Goal: Task Accomplishment & Management: Manage account settings

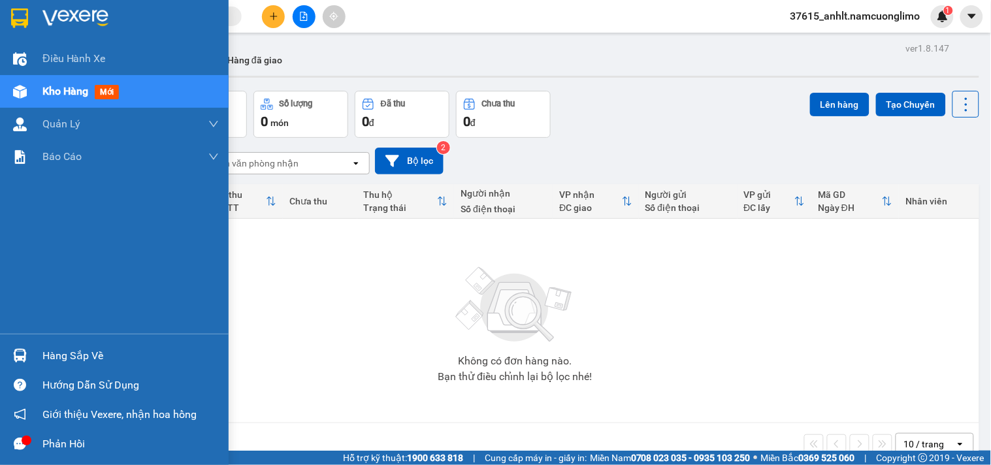
drag, startPoint x: 29, startPoint y: 357, endPoint x: 206, endPoint y: 363, distance: 177.1
click at [31, 357] on div "Hàng sắp về" at bounding box center [114, 355] width 229 height 29
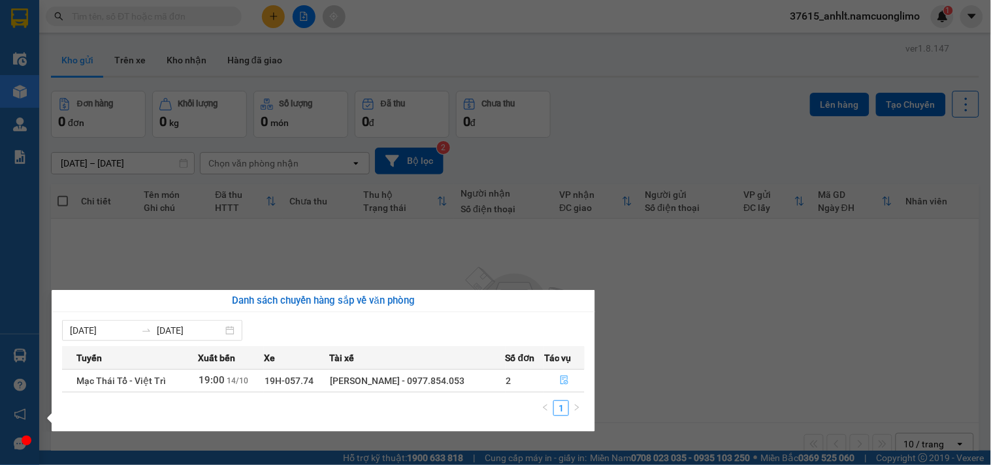
click at [563, 383] on icon "file-done" at bounding box center [564, 380] width 9 height 9
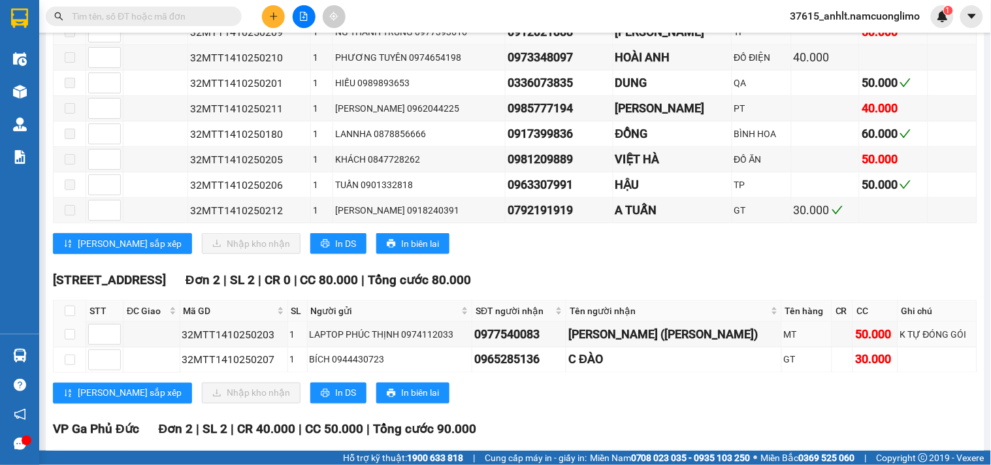
scroll to position [443, 0]
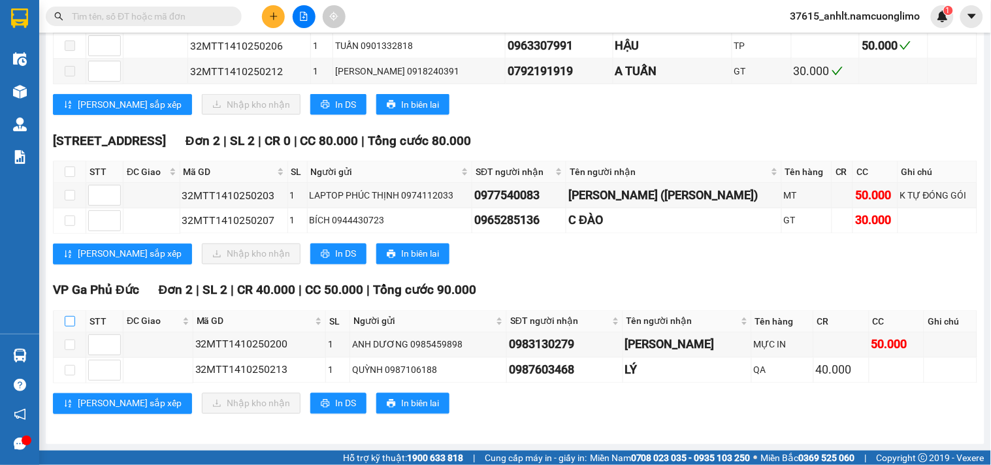
click at [70, 322] on input "checkbox" at bounding box center [70, 321] width 10 height 10
checkbox input "true"
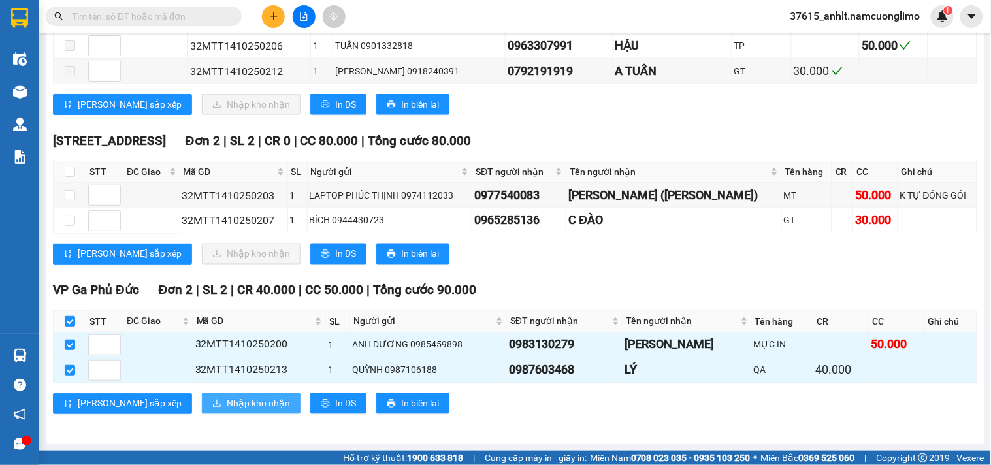
click at [227, 405] on span "Nhập kho nhận" at bounding box center [258, 403] width 63 height 14
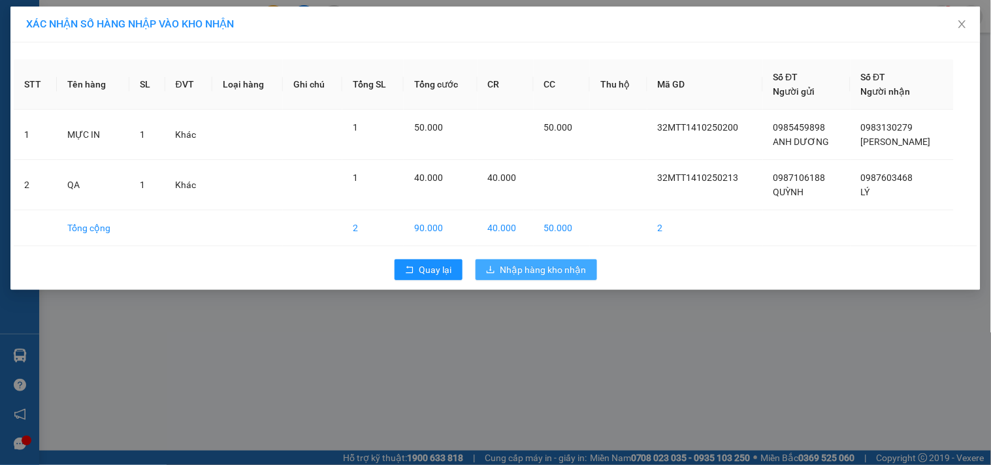
click at [544, 268] on span "Nhập hàng kho nhận" at bounding box center [543, 270] width 86 height 14
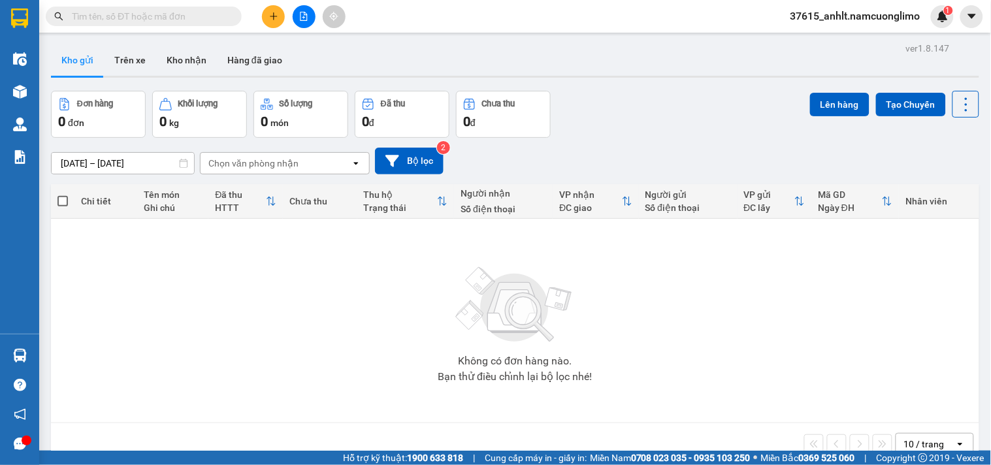
click at [195, 7] on span at bounding box center [144, 17] width 196 height 20
click at [192, 16] on input "text" at bounding box center [149, 16] width 154 height 14
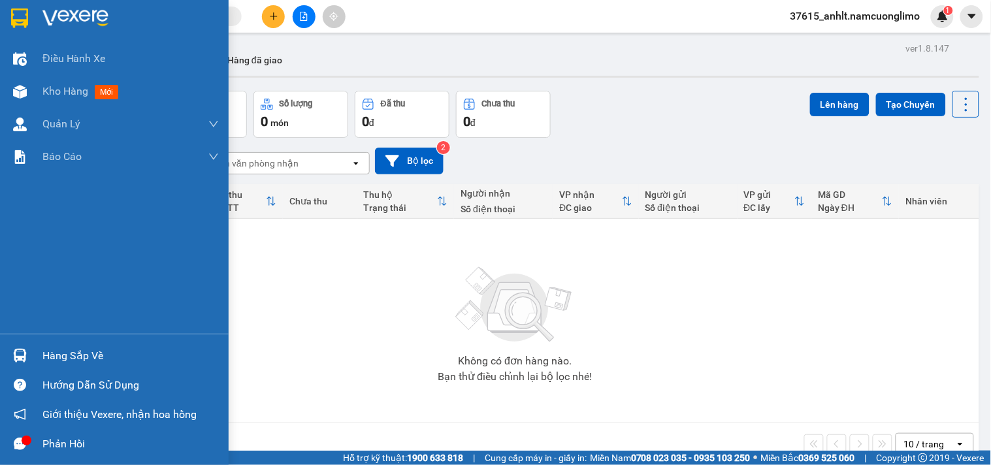
click at [24, 20] on img at bounding box center [19, 18] width 17 height 20
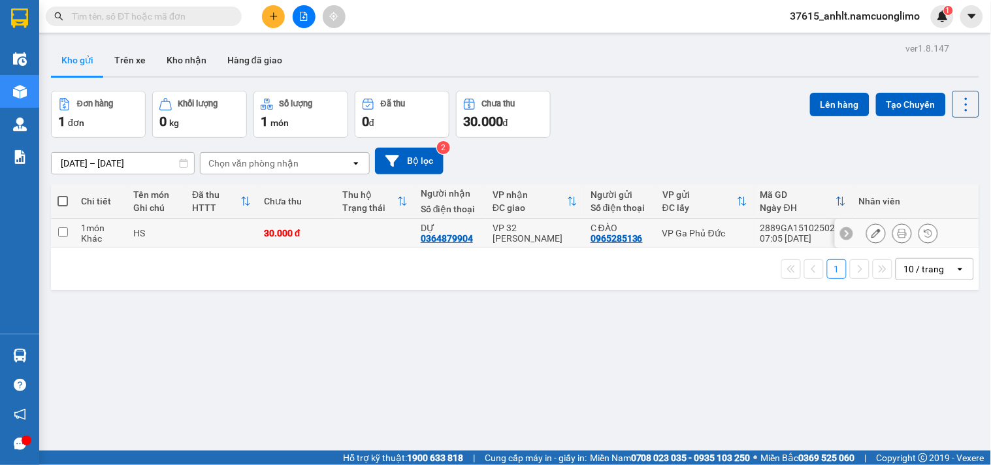
click at [897, 232] on icon at bounding box center [901, 233] width 9 height 9
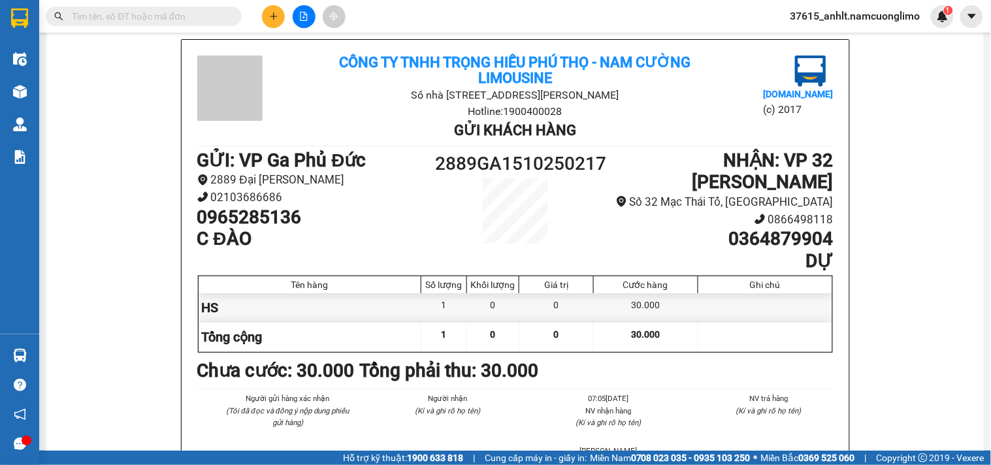
scroll to position [77, 0]
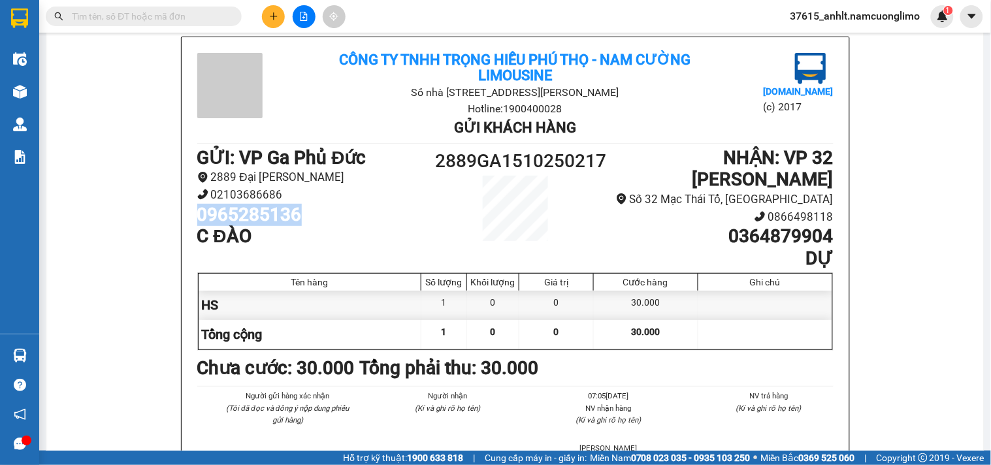
drag, startPoint x: 299, startPoint y: 219, endPoint x: 182, endPoint y: 219, distance: 117.6
click at [182, 219] on div "Công ty TNHH Trọng Hiếu [GEOGRAPHIC_DATA] - Nam Cường Limousine Số nhà [STREET_…" at bounding box center [516, 304] width 668 height 534
copy h1 "0965285136"
drag, startPoint x: 903, startPoint y: 160, endPoint x: 897, endPoint y: 155, distance: 7.4
click at [903, 160] on div "Công ty TNHH Trọng Hiếu [GEOGRAPHIC_DATA] - Nam Cường Limousine Số nhà [STREET_…" at bounding box center [515, 321] width 906 height 568
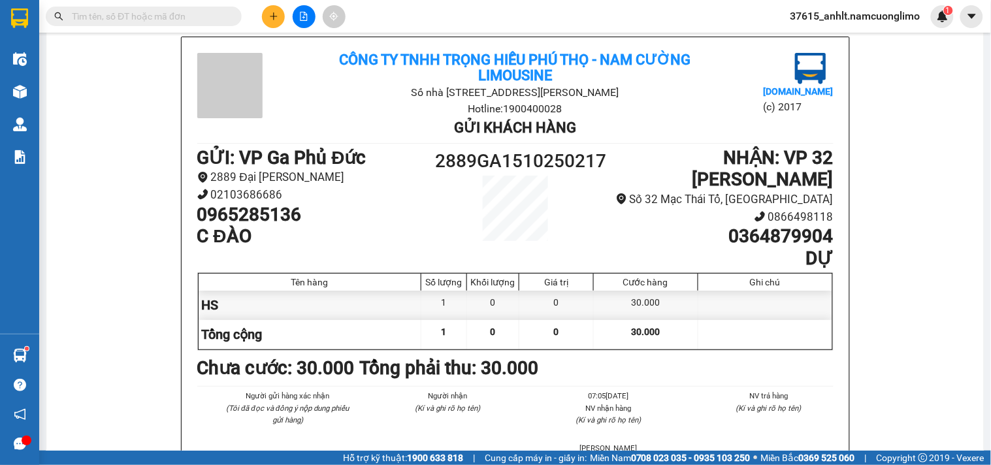
click at [175, 31] on div "Kết quả tìm kiếm ( 0 ) Bộ lọc No Data 37615_anhlt.namcuonglimo 1" at bounding box center [495, 16] width 991 height 33
click at [186, 10] on input "text" at bounding box center [149, 16] width 154 height 14
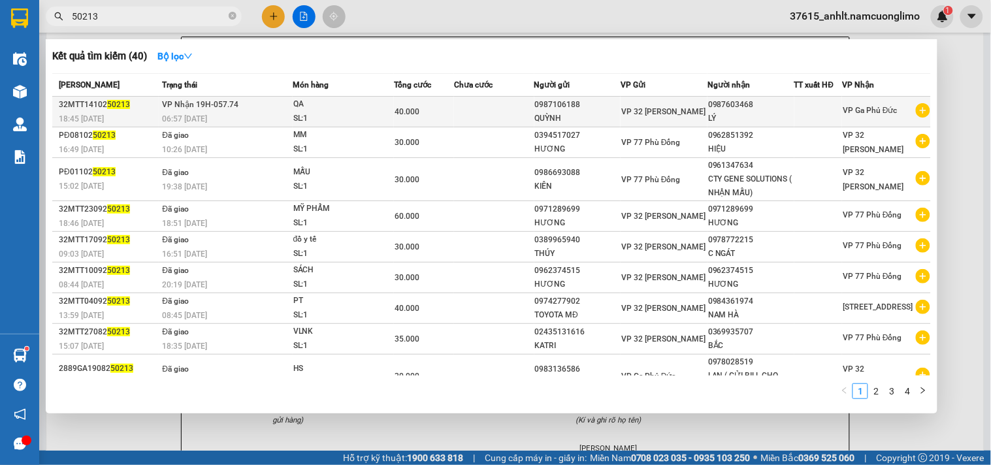
type input "50213"
click at [327, 116] on div "SL: 1" at bounding box center [342, 119] width 98 height 14
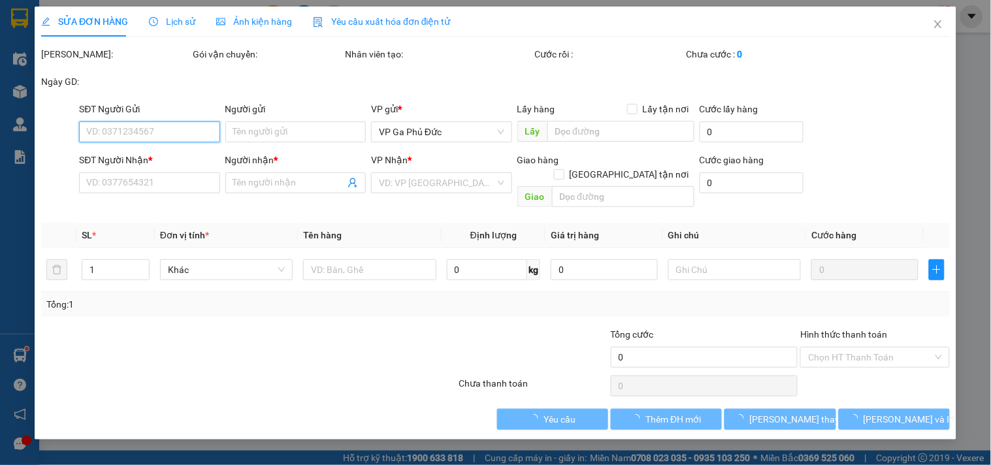
type input "0987106188"
type input "QUỲNH"
type input "0987603468"
type input "LÝ"
type input "40.000"
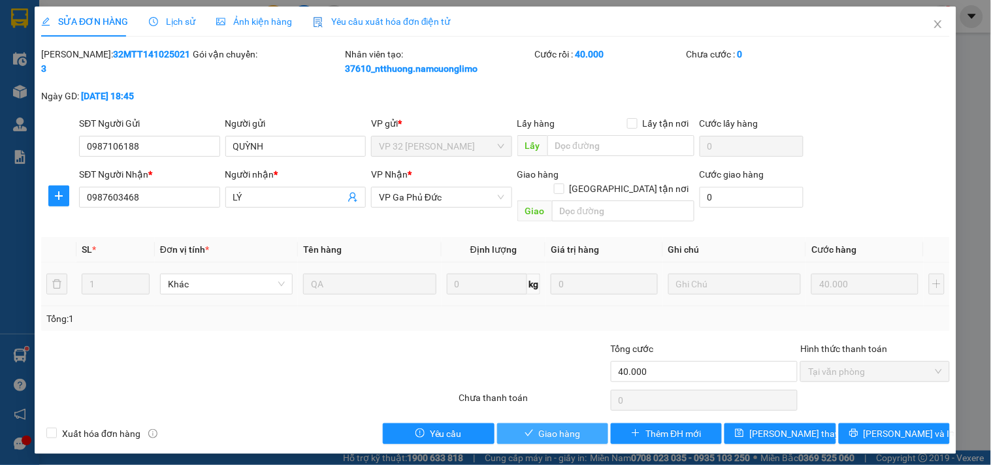
click at [572, 427] on span "Giao hàng" at bounding box center [560, 434] width 42 height 14
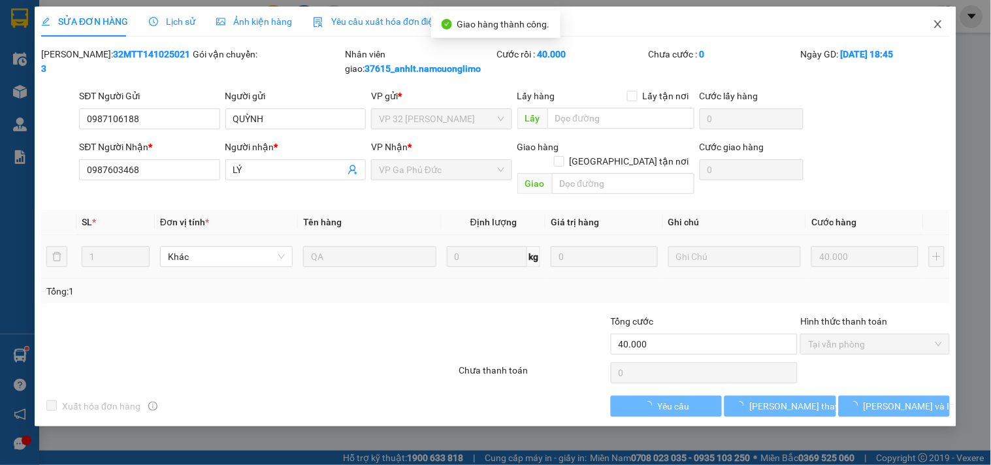
click at [935, 29] on icon "close" at bounding box center [938, 24] width 10 height 10
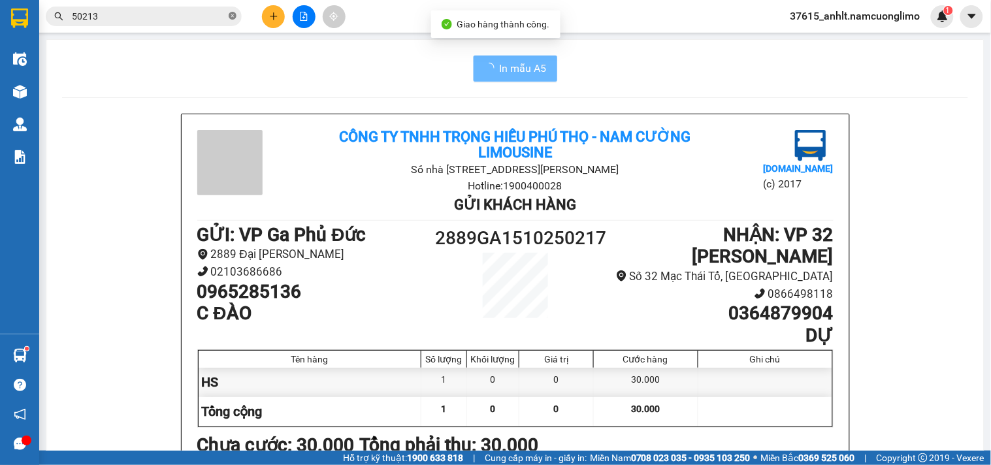
click at [229, 16] on icon "close-circle" at bounding box center [233, 16] width 8 height 8
click at [216, 22] on input "text" at bounding box center [149, 16] width 154 height 14
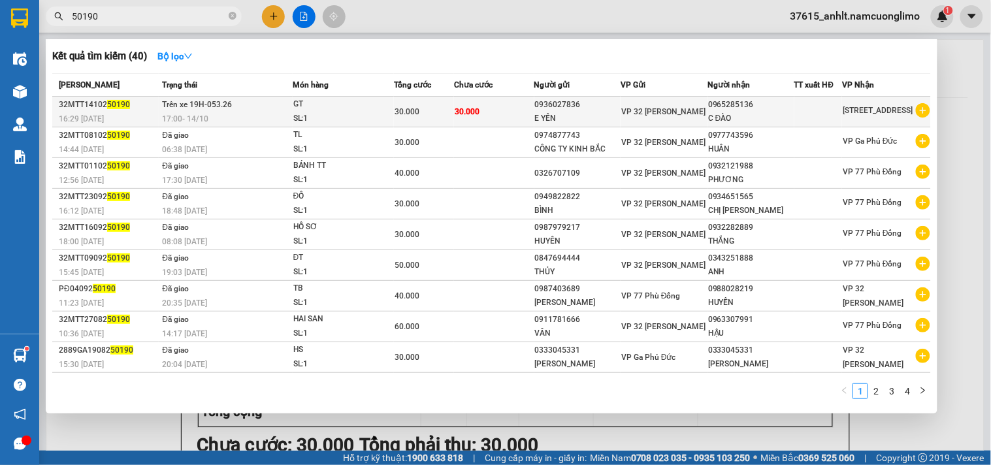
type input "50190"
click at [336, 114] on div "SL: 1" at bounding box center [342, 119] width 98 height 14
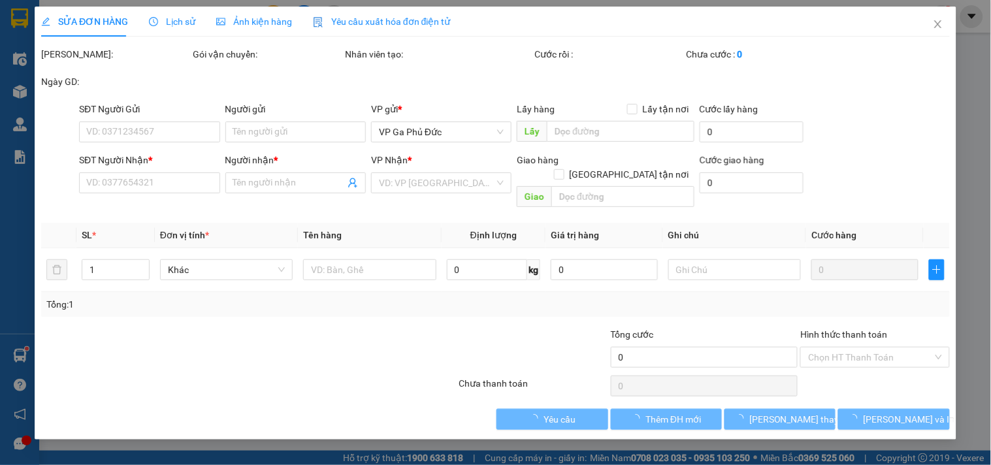
type input "0936027836"
type input "E YẾN"
type input "0965285136"
type input "C ĐÀO"
type input "30.000"
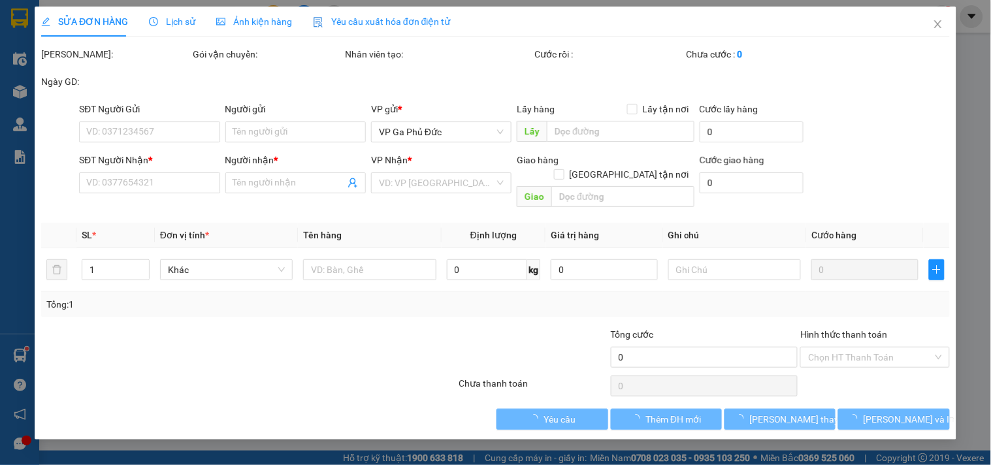
type input "30.000"
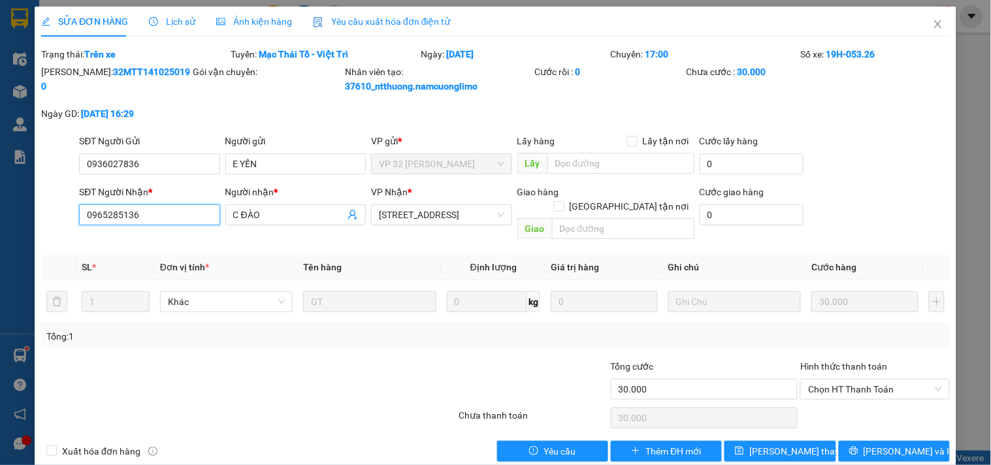
drag, startPoint x: 145, startPoint y: 220, endPoint x: 88, endPoint y: 217, distance: 57.5
click at [88, 217] on input "0965285136" at bounding box center [149, 214] width 140 height 21
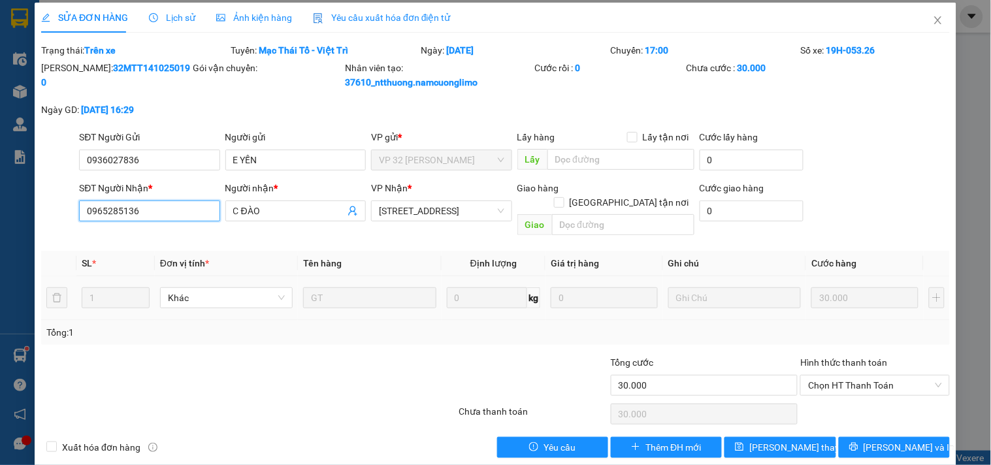
scroll to position [7, 0]
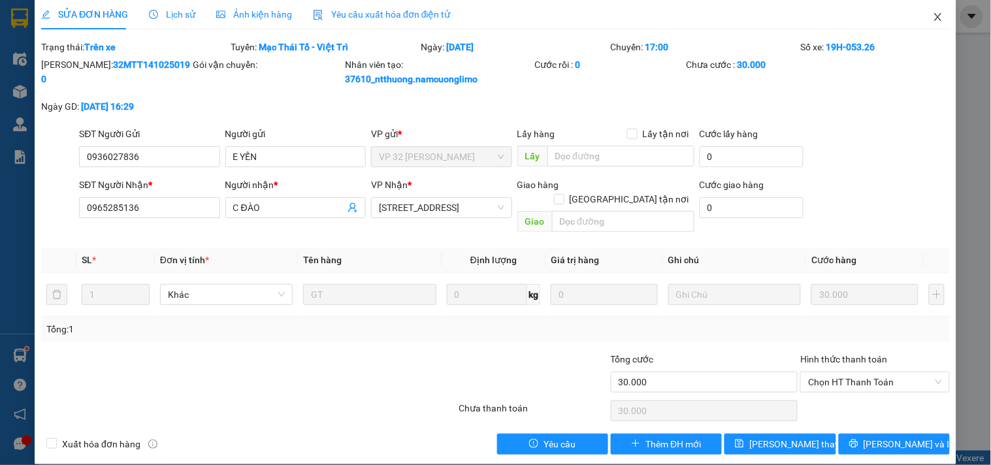
click at [933, 18] on icon "close" at bounding box center [938, 17] width 10 height 10
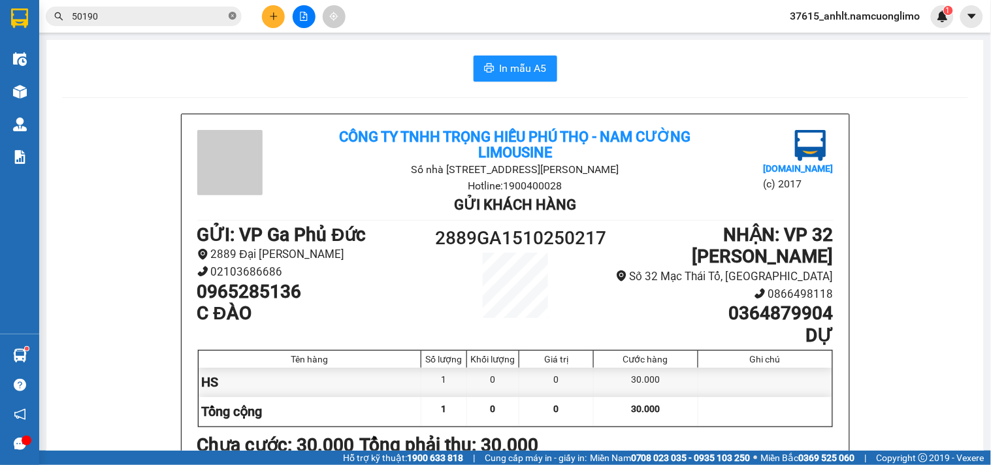
click at [233, 14] on icon "close-circle" at bounding box center [233, 16] width 8 height 8
paste input "0965285136"
type input "0965285136"
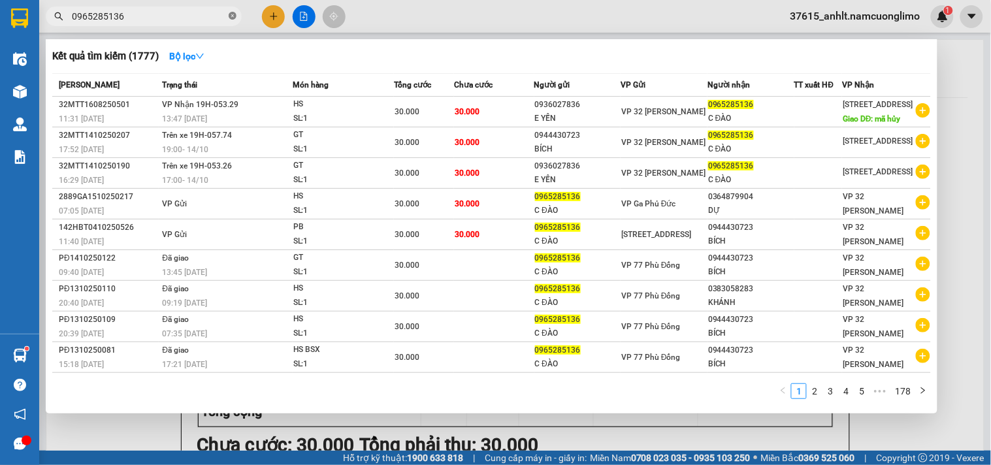
click at [231, 18] on icon "close-circle" at bounding box center [233, 16] width 8 height 8
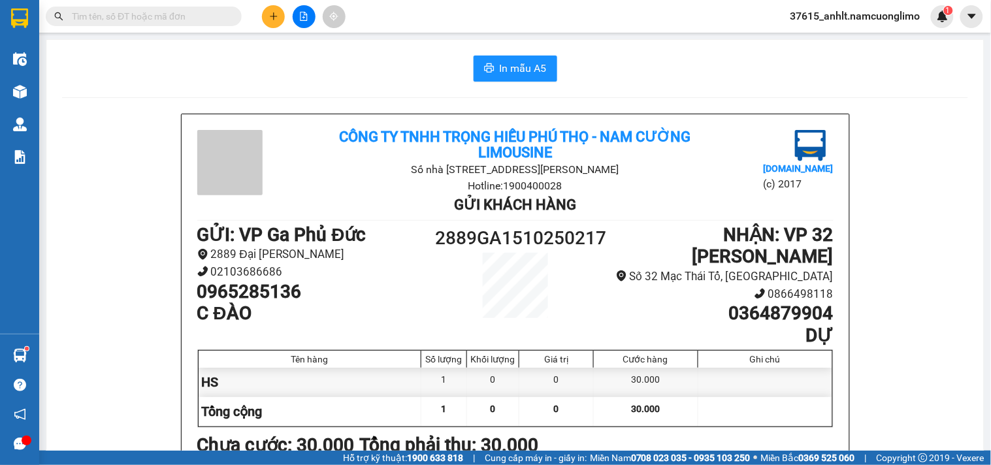
click at [905, 20] on span "37615_anhlt.namcuonglimo" at bounding box center [855, 16] width 151 height 16
click at [901, 101] on div "In mẫu A5 Công ty TNHH Trọng Hiếu [GEOGRAPHIC_DATA] - [GEOGRAPHIC_DATA] Số nhà …" at bounding box center [514, 368] width 937 height 657
click at [869, 18] on span "37615_anhlt.namcuonglimo" at bounding box center [855, 16] width 151 height 16
click at [656, 110] on div "In mẫu A5 Công ty TNHH Trọng Hiếu [GEOGRAPHIC_DATA] - [GEOGRAPHIC_DATA] Số nhà …" at bounding box center [514, 368] width 937 height 657
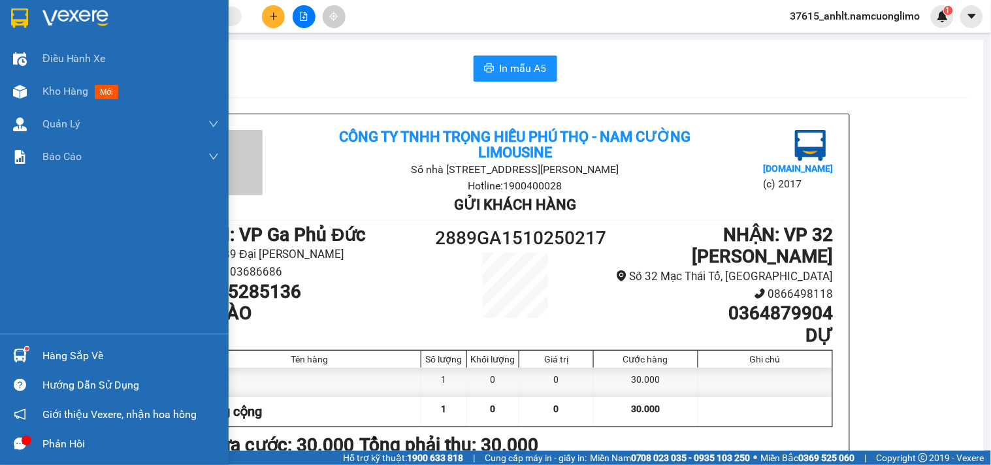
click at [24, 20] on img at bounding box center [19, 18] width 17 height 20
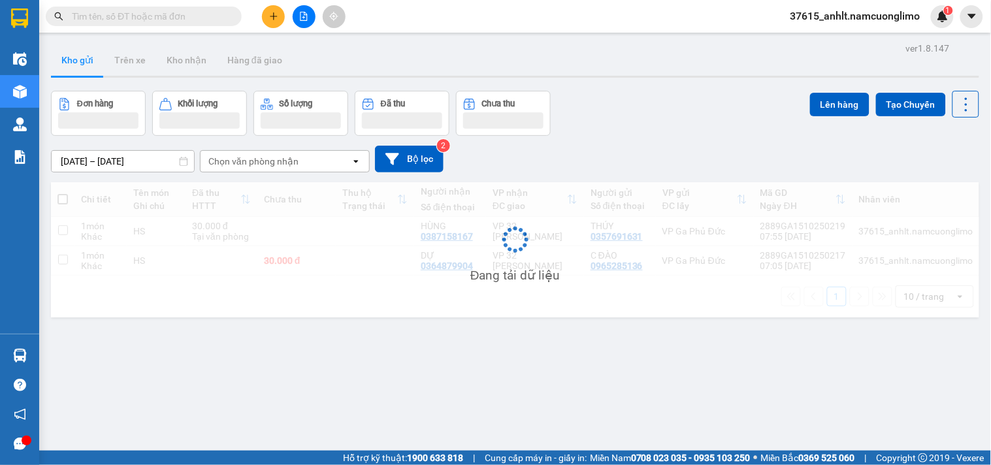
click at [834, 14] on span "37615_anhlt.namcuonglimo" at bounding box center [855, 16] width 151 height 16
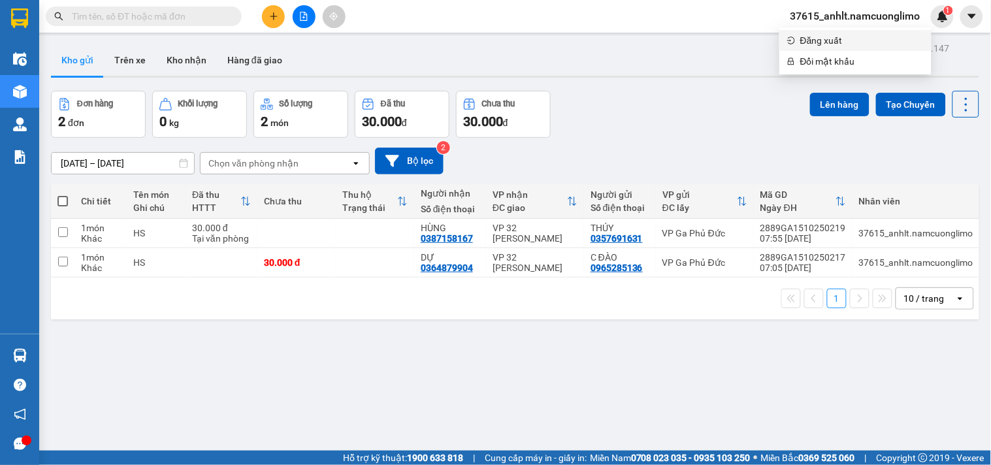
click at [837, 42] on span "Đăng xuất" at bounding box center [861, 40] width 123 height 14
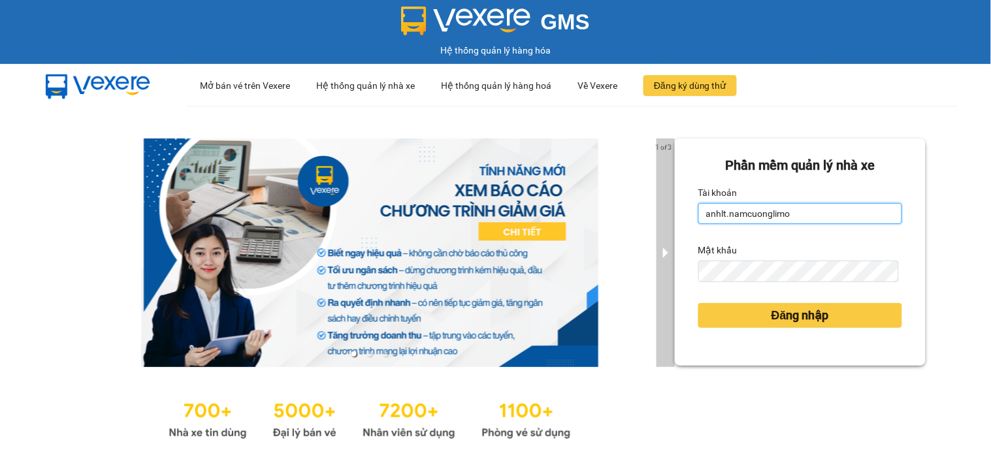
drag, startPoint x: 792, startPoint y: 214, endPoint x: 652, endPoint y: 231, distance: 140.7
click at [652, 231] on div "1 of 3 Phần mềm quản lý nhà xe Tài khoản anhlt.namcuonglimo Mật khẩu Đăng nhập" at bounding box center [495, 291] width 991 height 370
type input "ltkoanh.namcuonglimo"
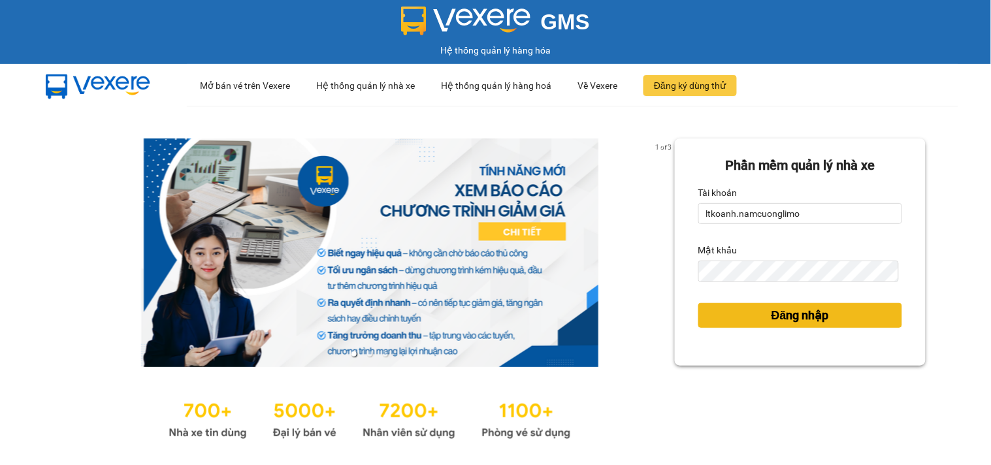
click at [772, 312] on span "Đăng nhập" at bounding box center [799, 315] width 57 height 18
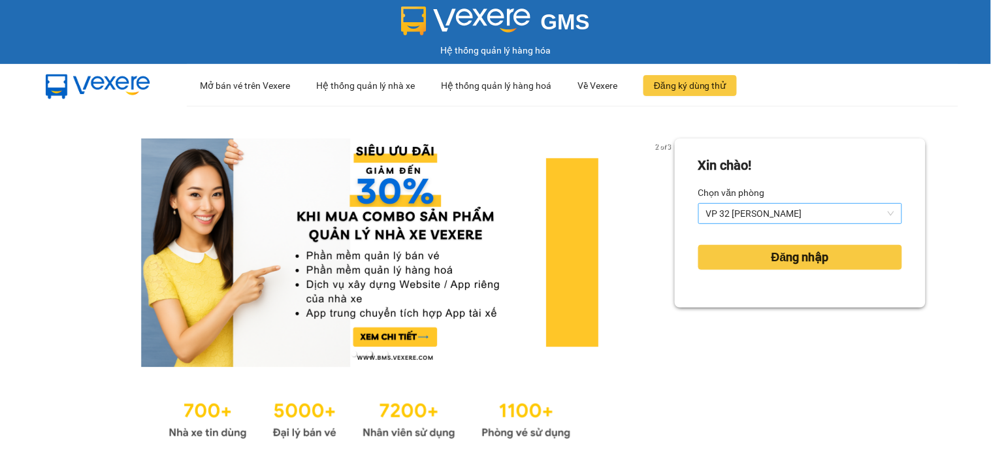
click at [782, 214] on span "VP 32 [PERSON_NAME]" at bounding box center [800, 214] width 188 height 20
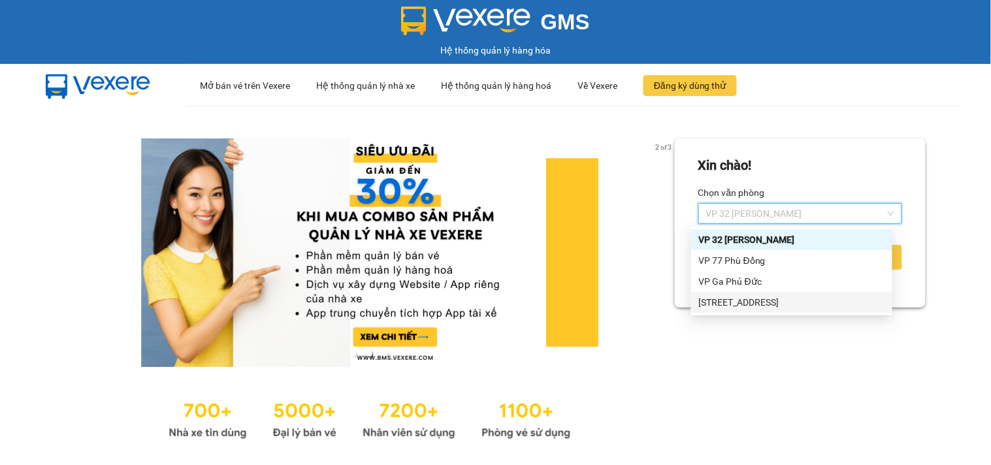
click at [722, 298] on div "[STREET_ADDRESS][PERSON_NAME]" at bounding box center [791, 302] width 185 height 14
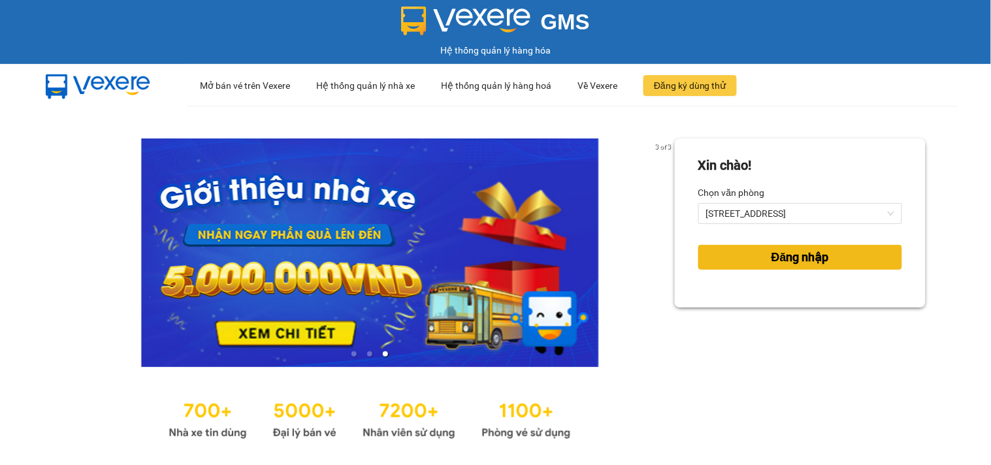
click at [771, 253] on span "Đăng nhập" at bounding box center [799, 257] width 57 height 18
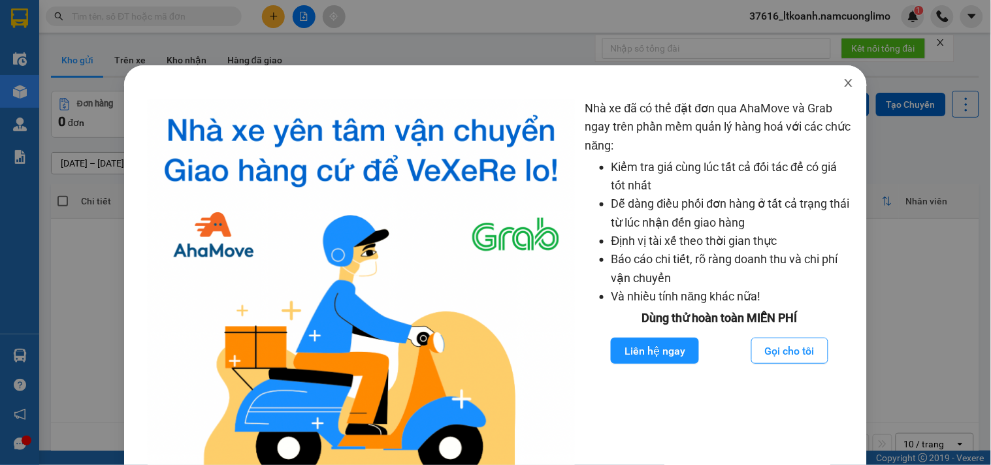
click at [843, 81] on icon "close" at bounding box center [848, 83] width 10 height 10
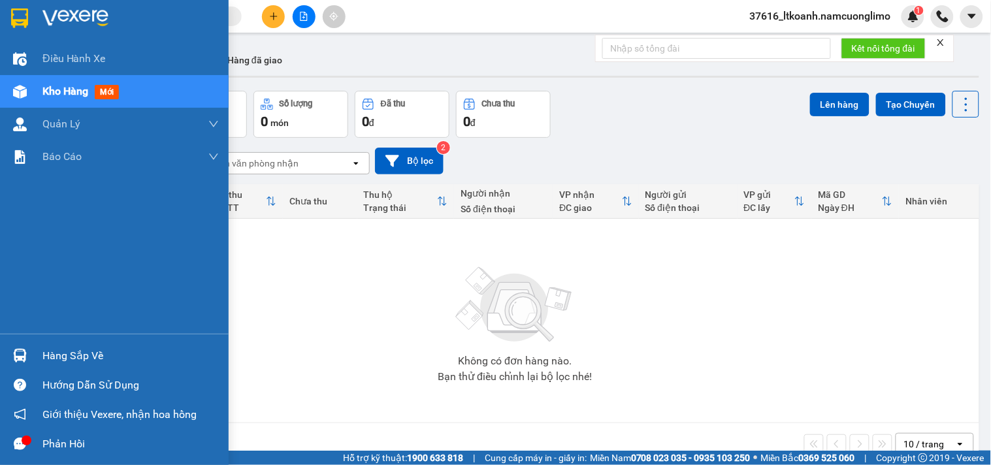
click at [49, 348] on div "Hàng sắp về" at bounding box center [130, 356] width 176 height 20
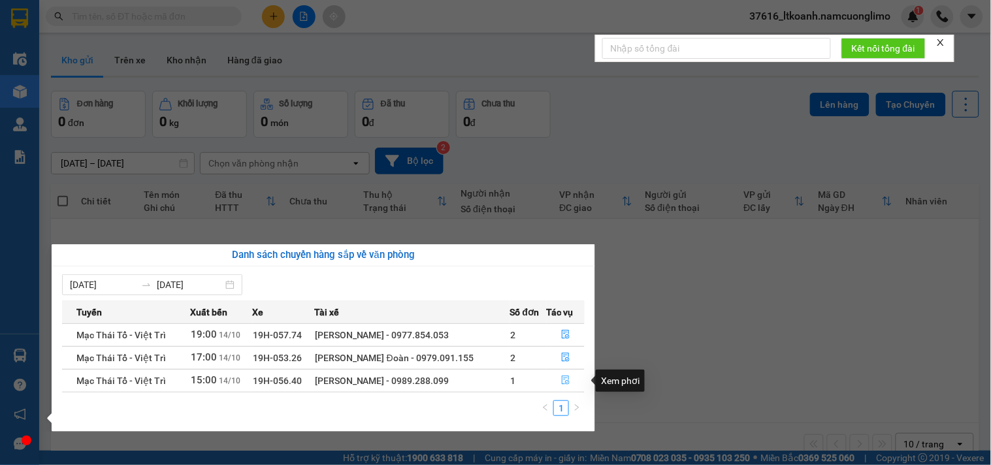
click at [563, 381] on icon "file-done" at bounding box center [565, 380] width 9 height 9
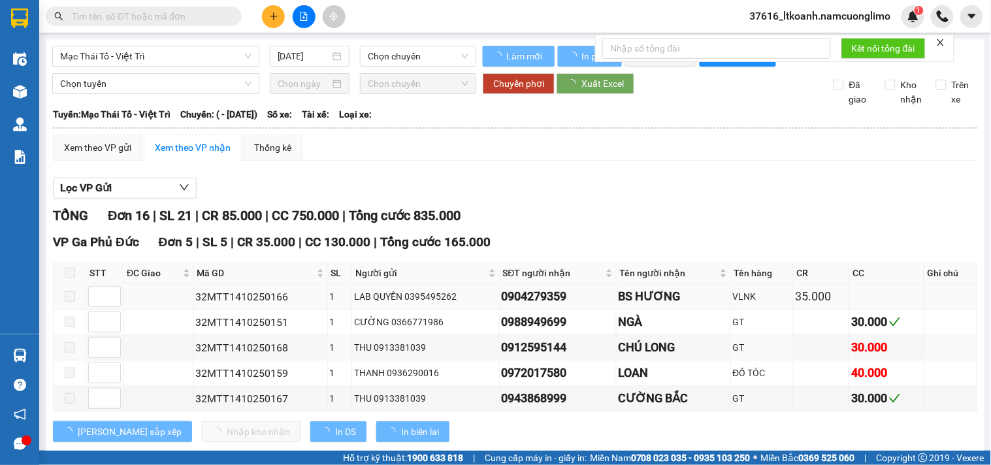
type input "14/10/2025"
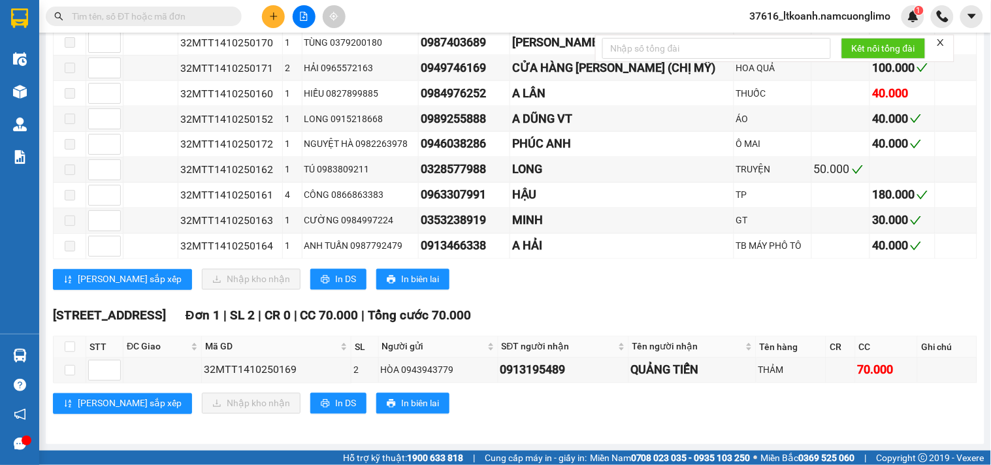
scroll to position [217, 0]
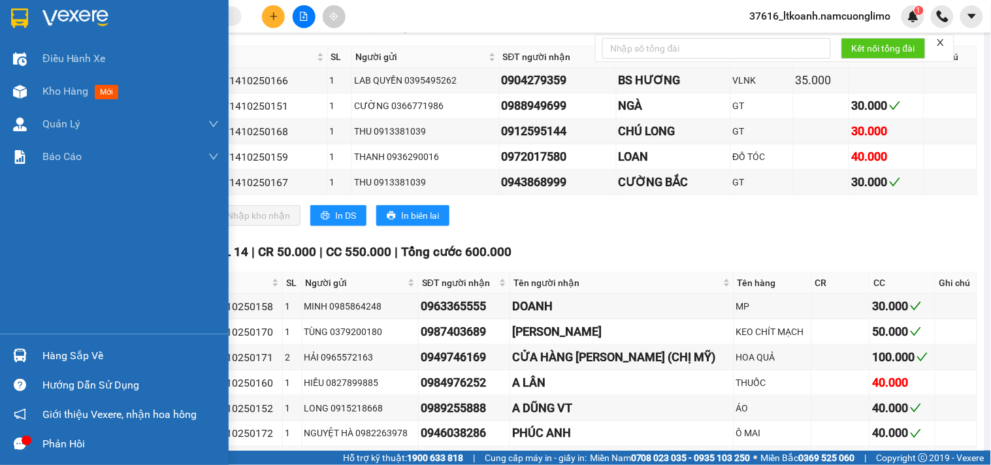
click at [68, 362] on div "Hàng sắp về" at bounding box center [130, 356] width 176 height 20
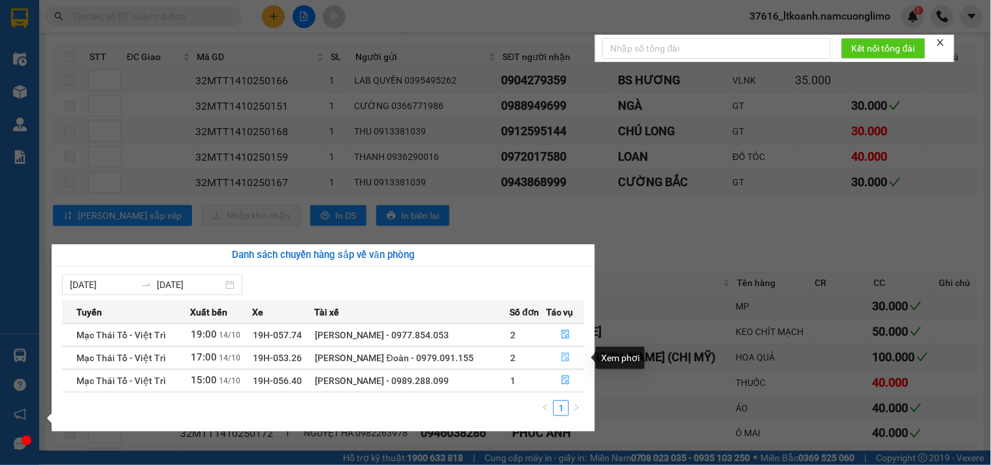
click at [563, 357] on icon "file-done" at bounding box center [565, 357] width 9 height 9
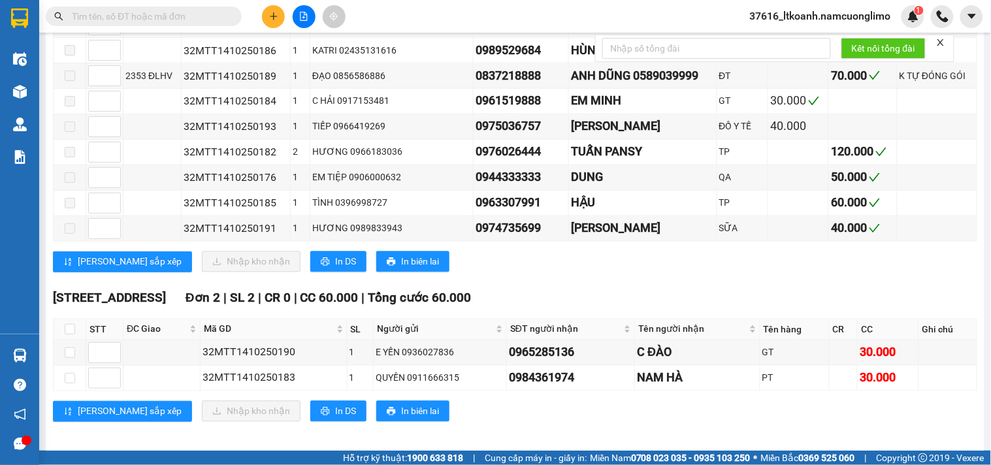
scroll to position [572, 0]
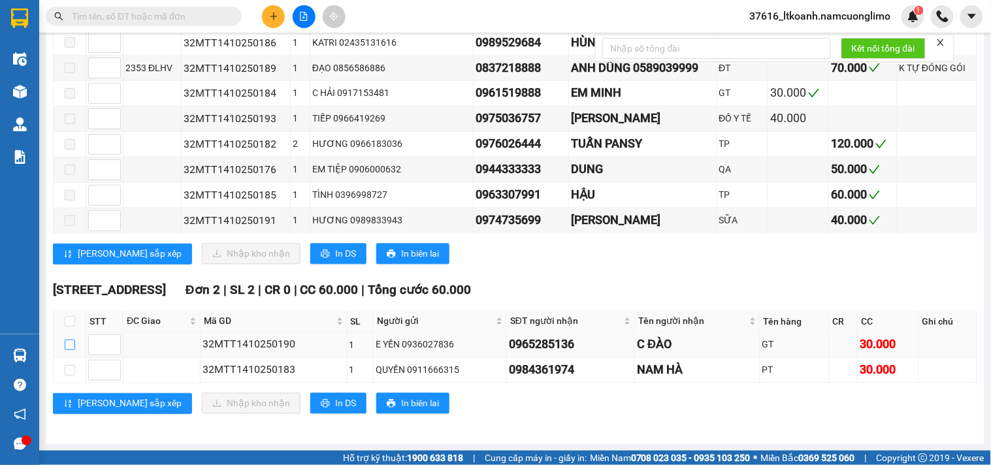
click at [68, 347] on input "checkbox" at bounding box center [70, 345] width 10 height 10
checkbox input "true"
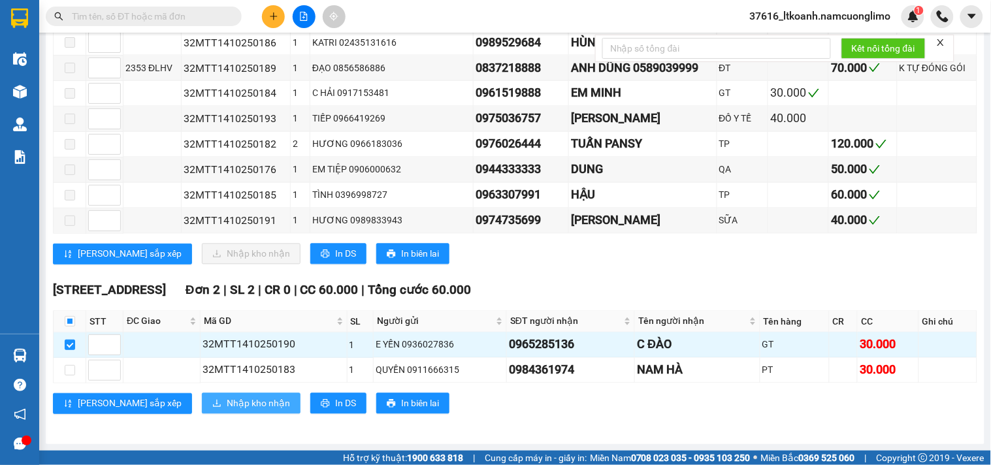
click at [227, 406] on span "Nhập kho nhận" at bounding box center [258, 403] width 63 height 14
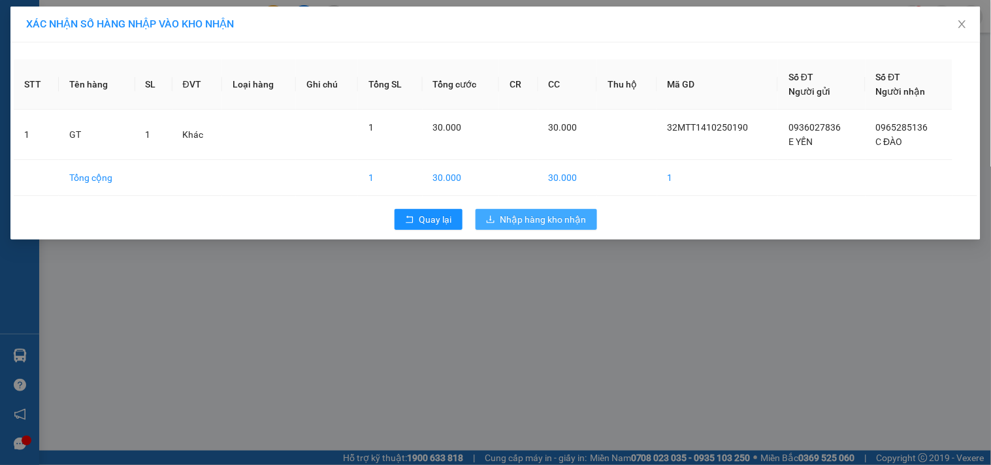
click at [544, 217] on span "Nhập hàng kho nhận" at bounding box center [543, 219] width 86 height 14
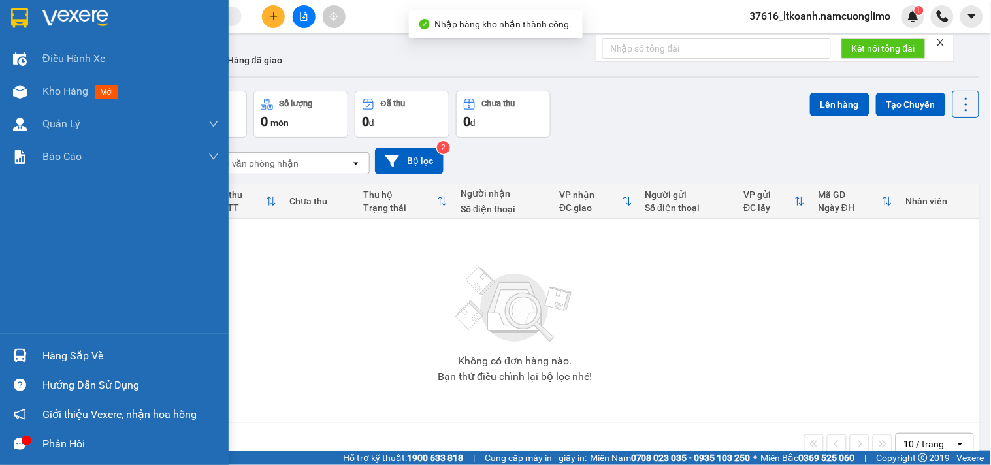
click at [26, 354] on img at bounding box center [20, 356] width 14 height 14
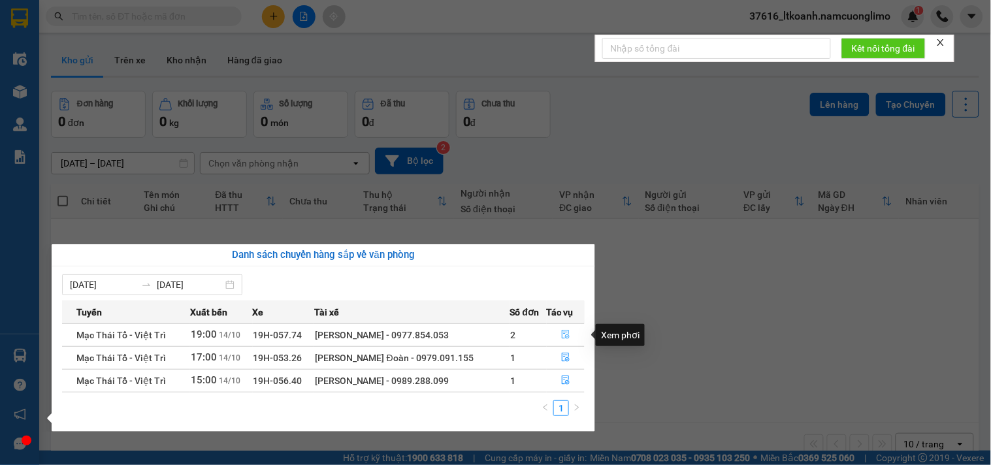
click at [562, 334] on icon "file-done" at bounding box center [565, 334] width 9 height 9
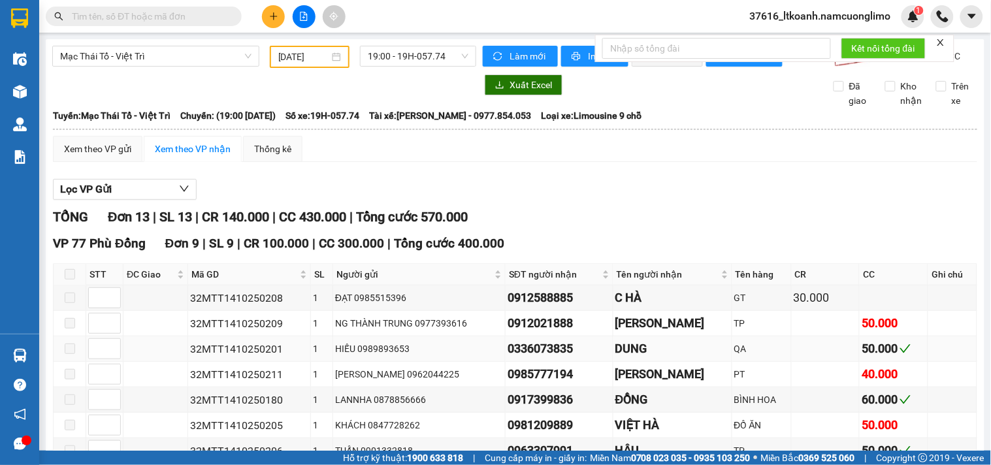
scroll to position [362, 0]
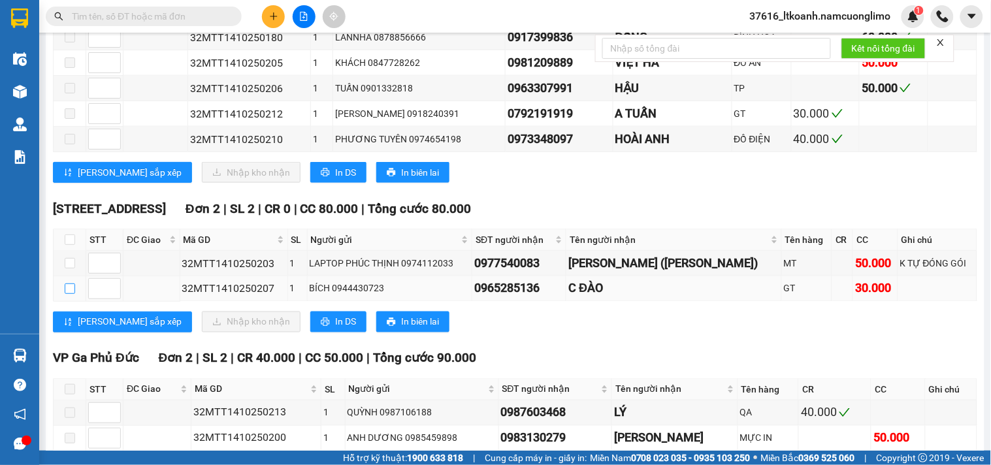
click at [65, 294] on input "checkbox" at bounding box center [70, 288] width 10 height 10
checkbox input "true"
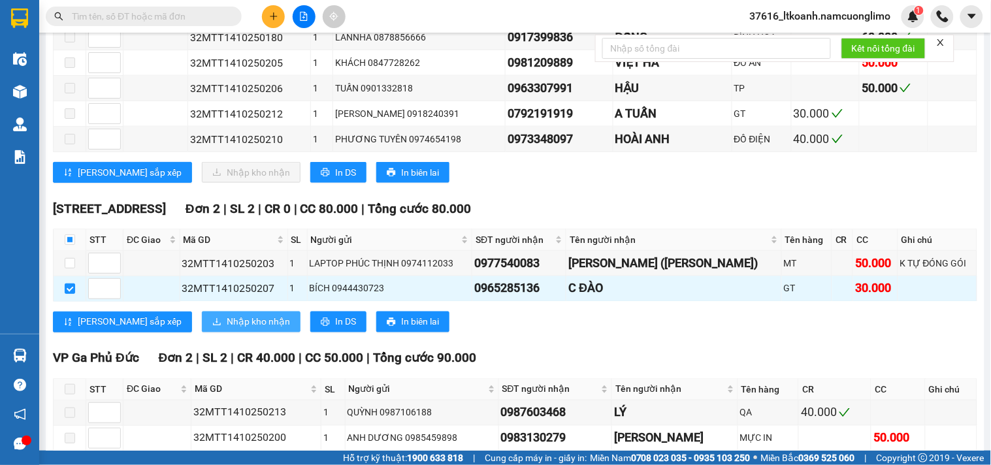
click at [227, 329] on span "Nhập kho nhận" at bounding box center [258, 322] width 63 height 14
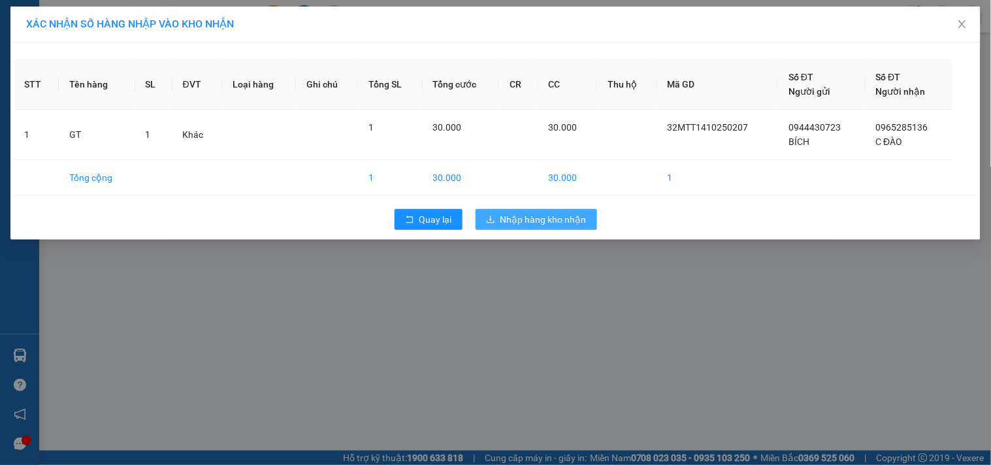
click at [536, 218] on span "Nhập hàng kho nhận" at bounding box center [543, 219] width 86 height 14
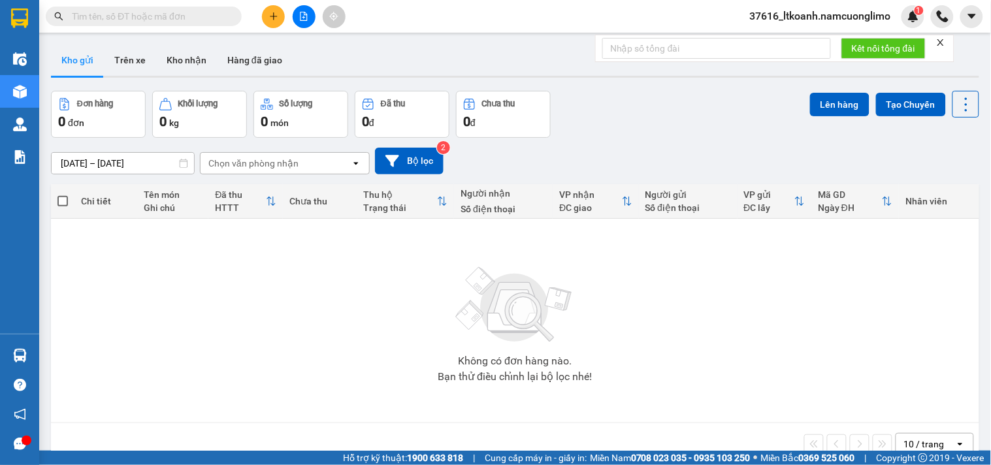
click at [818, 20] on span "37616_ltkoanh.namcuonglimo" at bounding box center [820, 16] width 162 height 16
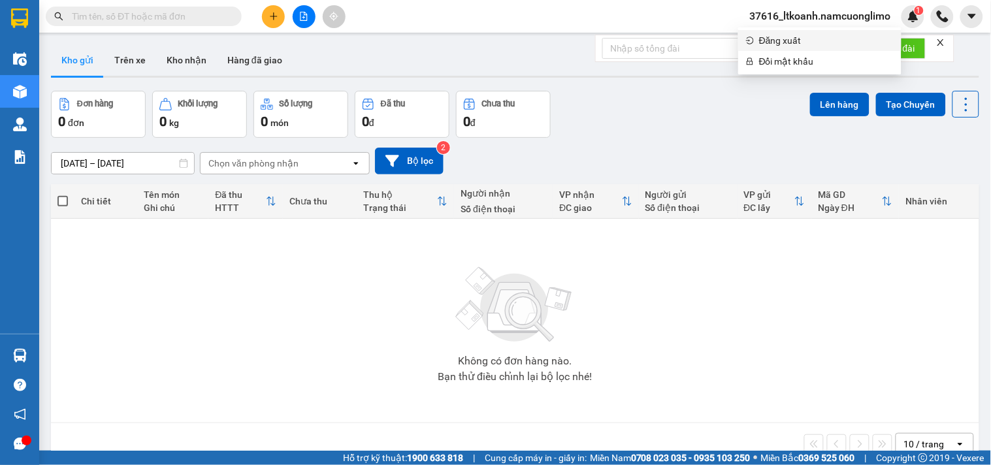
click at [797, 44] on span "Đăng xuất" at bounding box center [826, 40] width 135 height 14
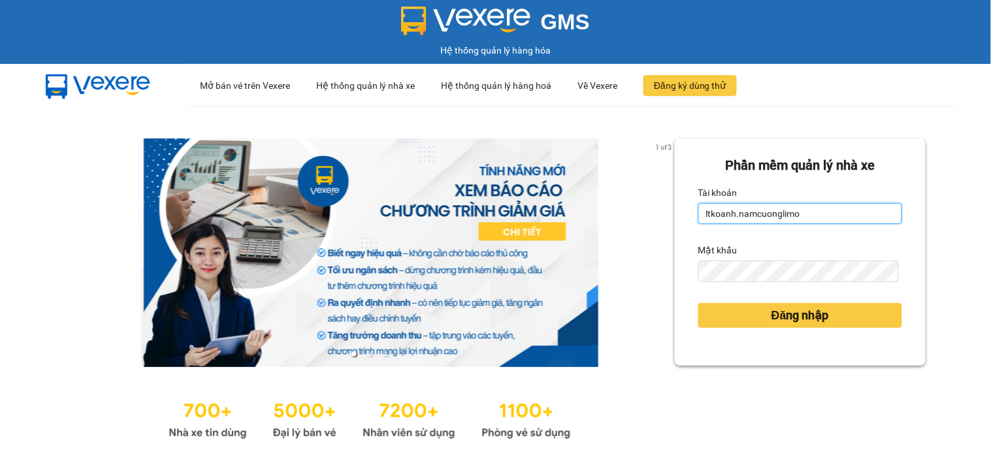
drag, startPoint x: 803, startPoint y: 219, endPoint x: 684, endPoint y: 235, distance: 119.9
click at [684, 235] on div "Phần mềm quản lý nhà xe Tài khoản ltkoanh.namcuonglimo Mật khẩu Đăng nhập" at bounding box center [800, 251] width 251 height 227
type input "anhlt.namcuonglimo"
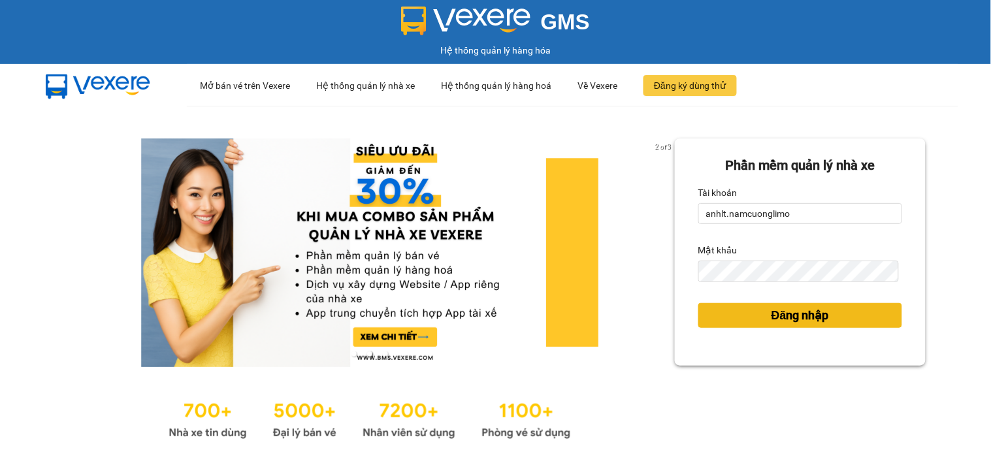
drag, startPoint x: 771, startPoint y: 315, endPoint x: 769, endPoint y: 308, distance: 8.3
click at [771, 316] on span "Đăng nhập" at bounding box center [799, 315] width 57 height 18
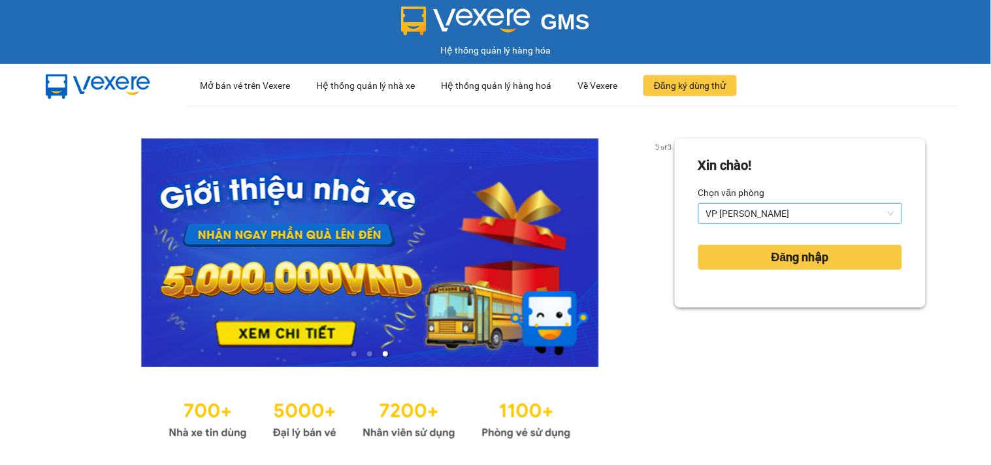
click at [828, 217] on span "VP [PERSON_NAME]" at bounding box center [800, 214] width 188 height 20
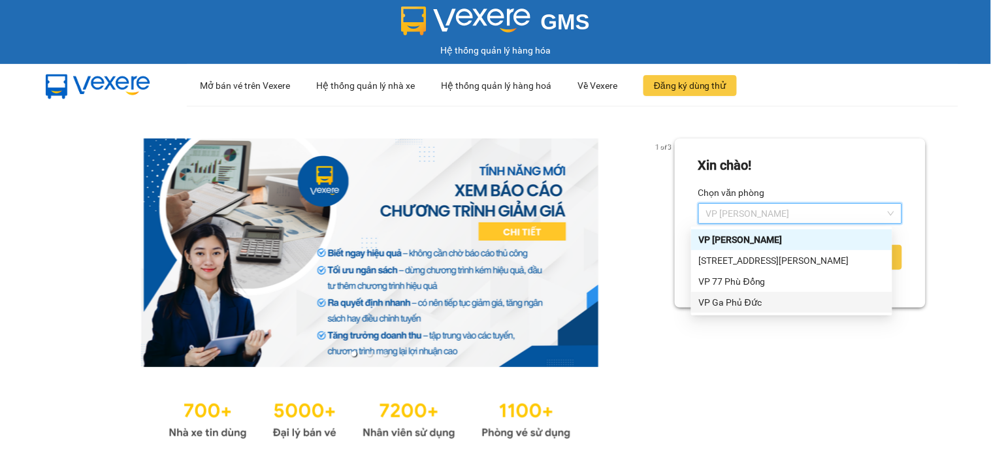
click at [735, 302] on div "VP Ga Phủ Đức" at bounding box center [791, 302] width 185 height 14
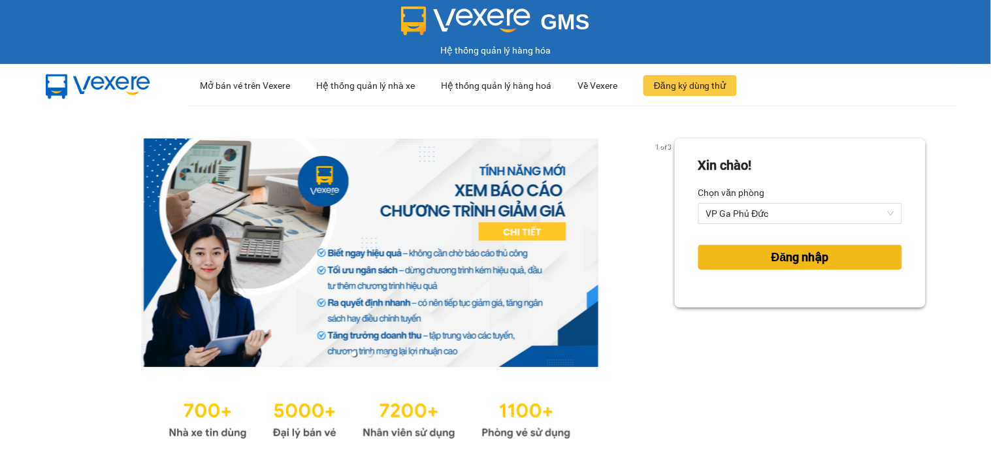
click at [811, 253] on span "Đăng nhập" at bounding box center [799, 257] width 57 height 18
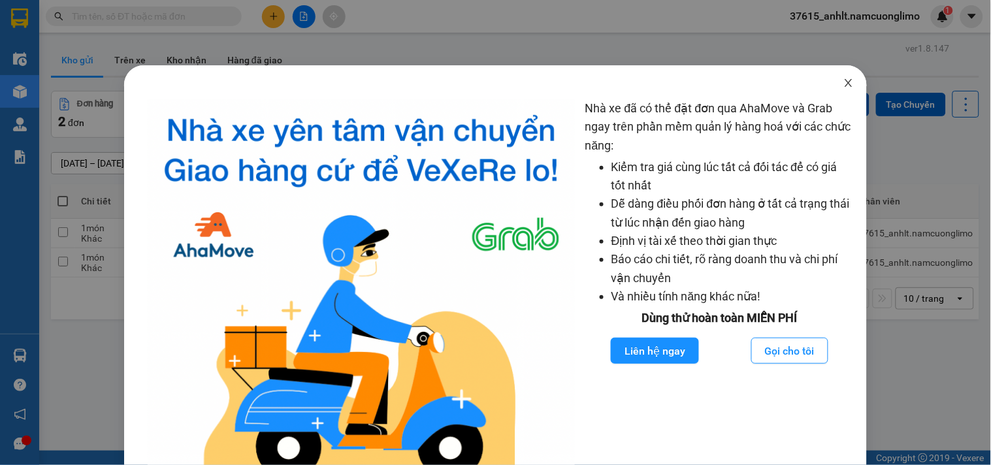
click at [843, 81] on icon "close" at bounding box center [848, 83] width 10 height 10
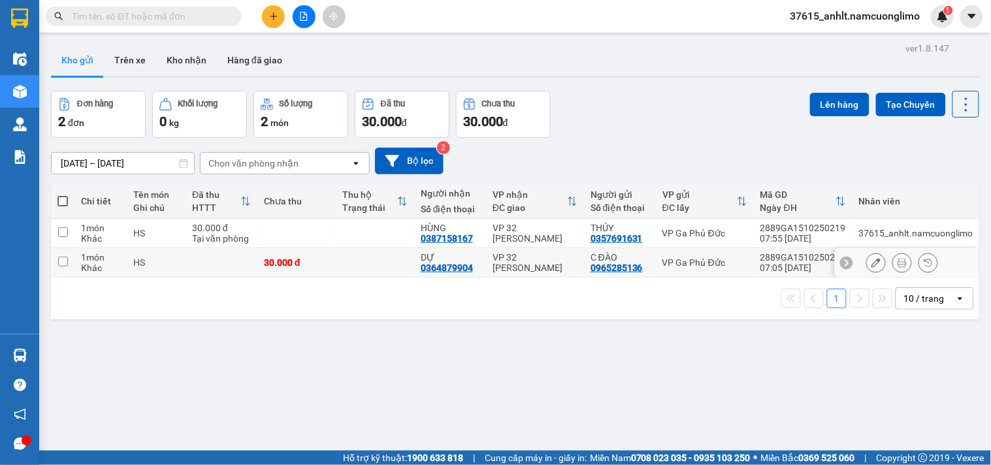
click at [63, 262] on input "checkbox" at bounding box center [63, 262] width 10 height 10
checkbox input "true"
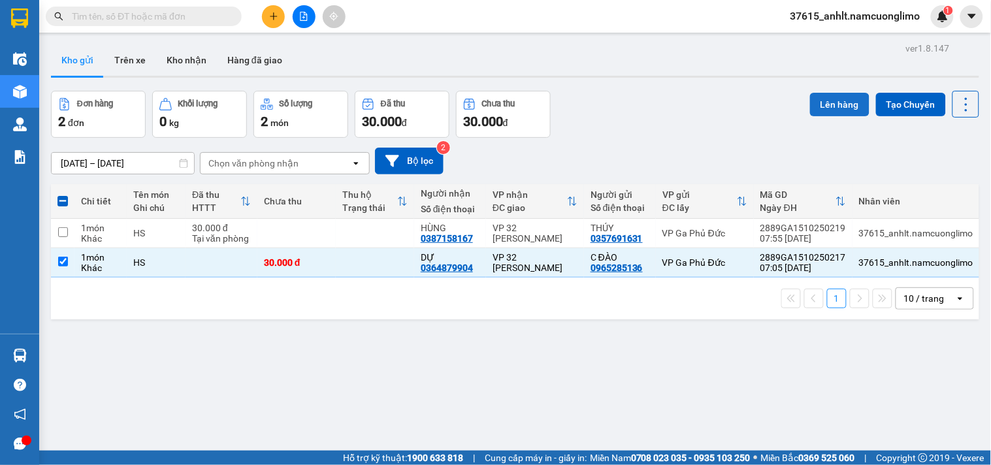
click at [844, 106] on button "Lên hàng" at bounding box center [839, 105] width 59 height 24
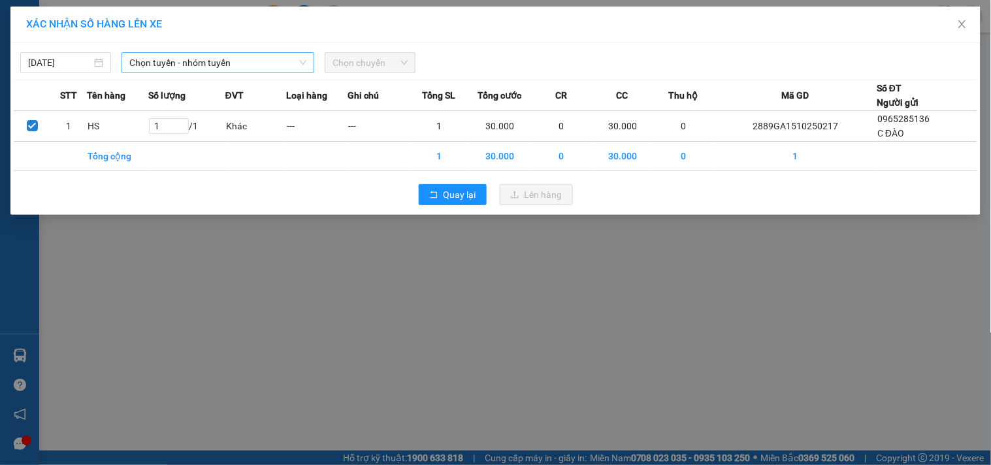
click at [227, 68] on span "Chọn tuyến - nhóm tuyến" at bounding box center [217, 63] width 177 height 20
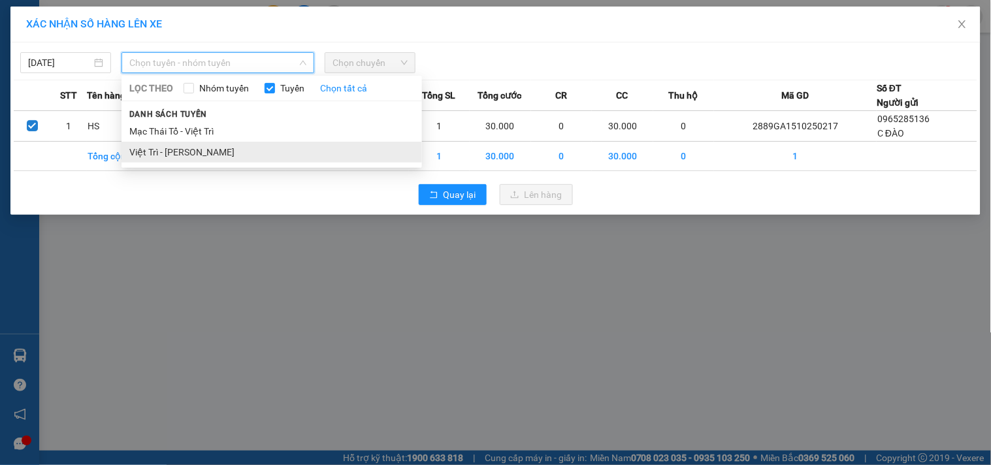
click at [180, 154] on li "Việt Trì - Mạc Thái Tổ" at bounding box center [271, 152] width 300 height 21
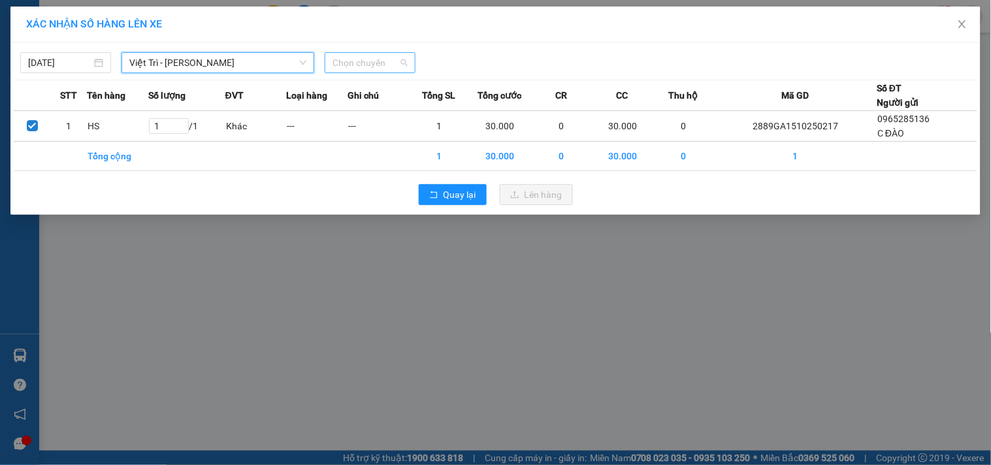
click at [359, 67] on span "Chọn chuyến" at bounding box center [369, 63] width 75 height 20
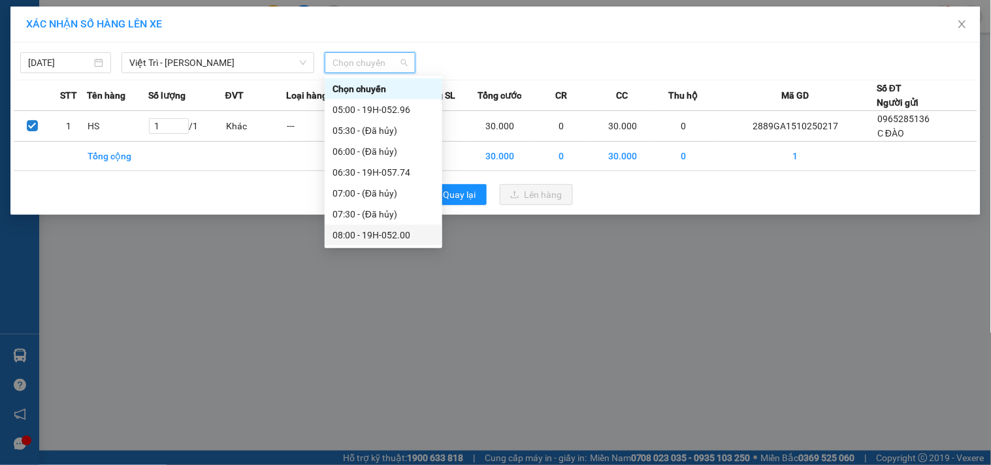
click at [389, 236] on div "08:00 - 19H-052.00" at bounding box center [383, 235] width 102 height 14
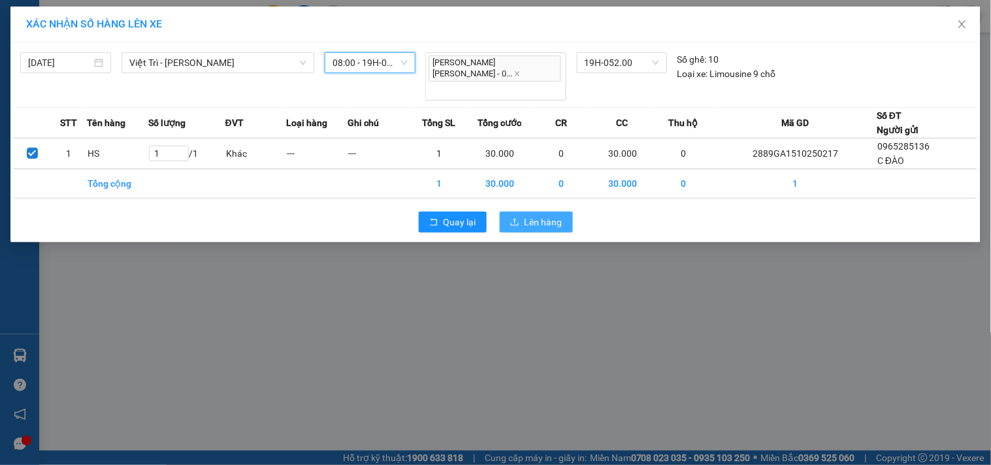
click at [543, 215] on span "Lên hàng" at bounding box center [543, 222] width 38 height 14
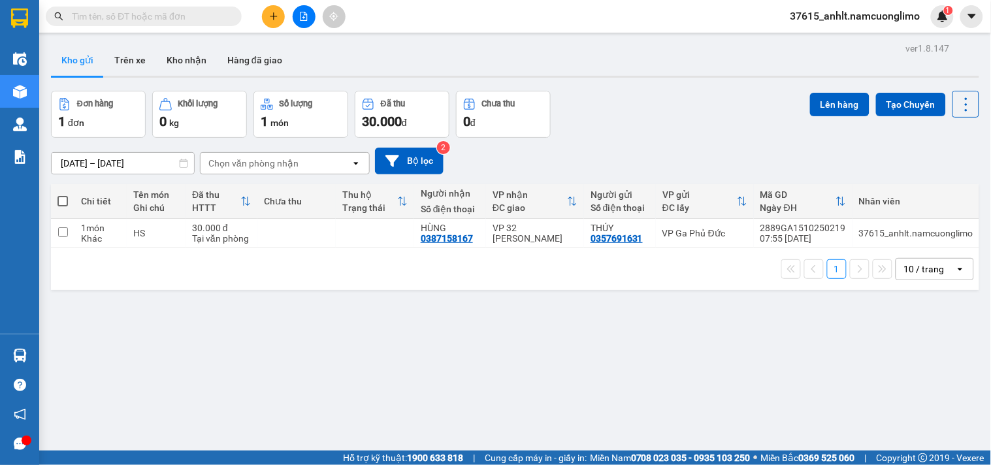
click at [159, 18] on input "text" at bounding box center [149, 16] width 154 height 14
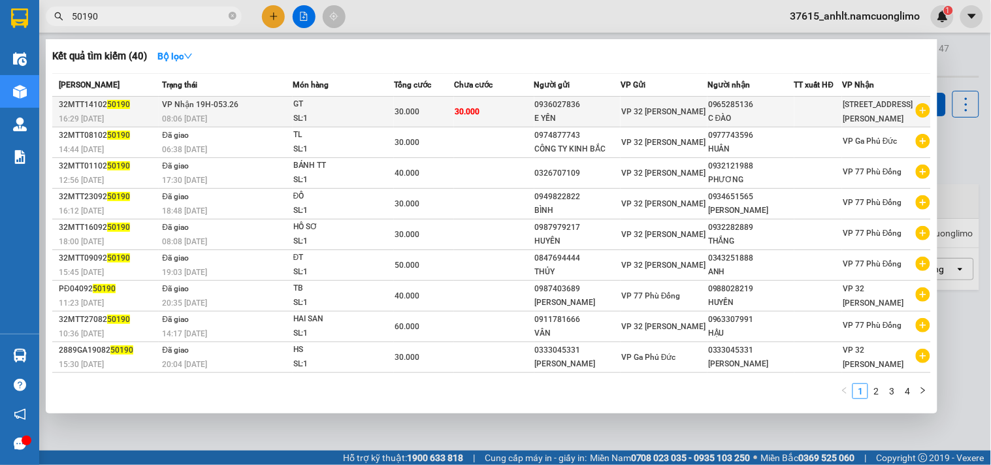
type input "50190"
click at [251, 108] on td "VP Nhận 19H-053.26 08:06 - 15/10" at bounding box center [225, 112] width 133 height 31
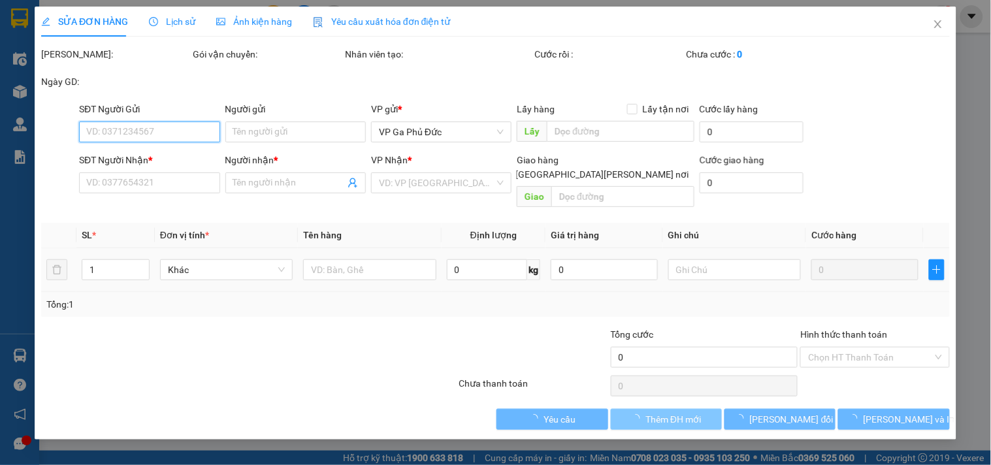
type input "0936027836"
type input "E YẾN"
type input "0965285136"
type input "C ĐÀO"
type input "30.000"
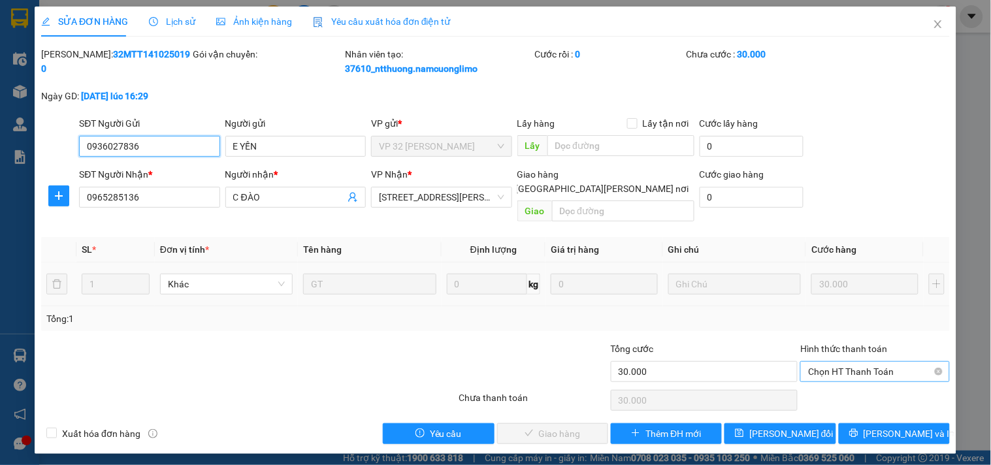
click at [831, 362] on span "Chọn HT Thanh Toán" at bounding box center [874, 372] width 133 height 20
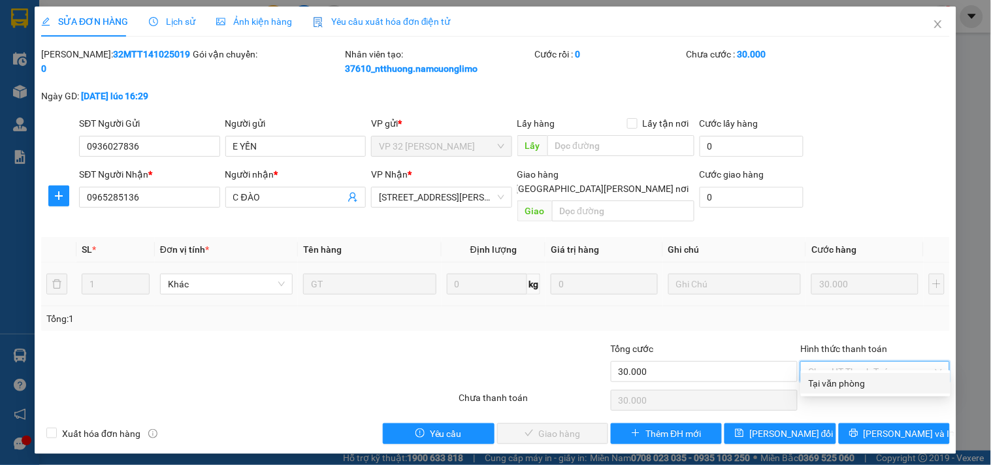
drag, startPoint x: 841, startPoint y: 386, endPoint x: 798, endPoint y: 388, distance: 43.2
click at [843, 386] on div "Tại văn phòng" at bounding box center [876, 383] width 134 height 14
type input "0"
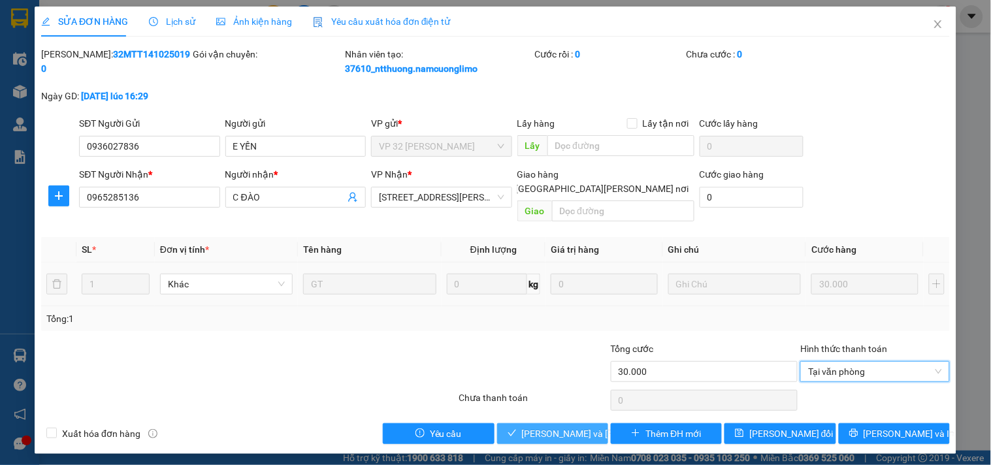
click at [570, 427] on span "[PERSON_NAME] và Giao hàng" at bounding box center [610, 434] width 176 height 14
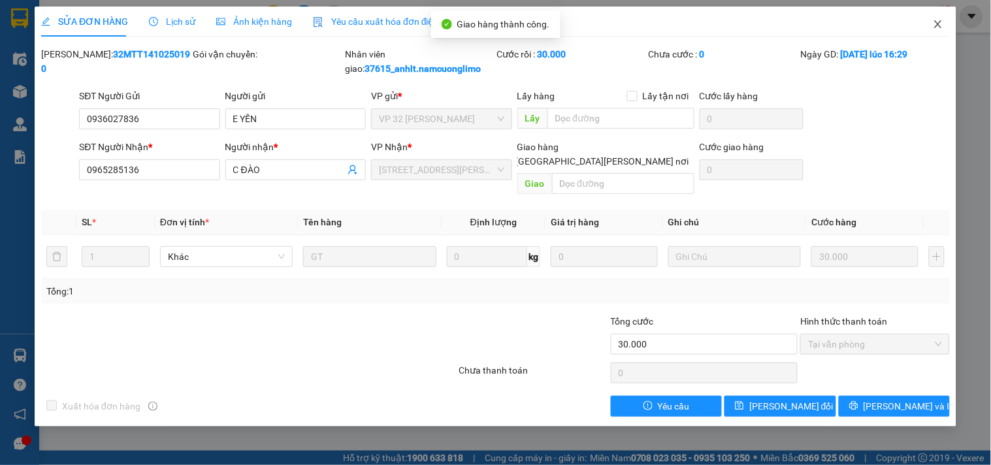
click at [938, 27] on icon "close" at bounding box center [938, 24] width 10 height 10
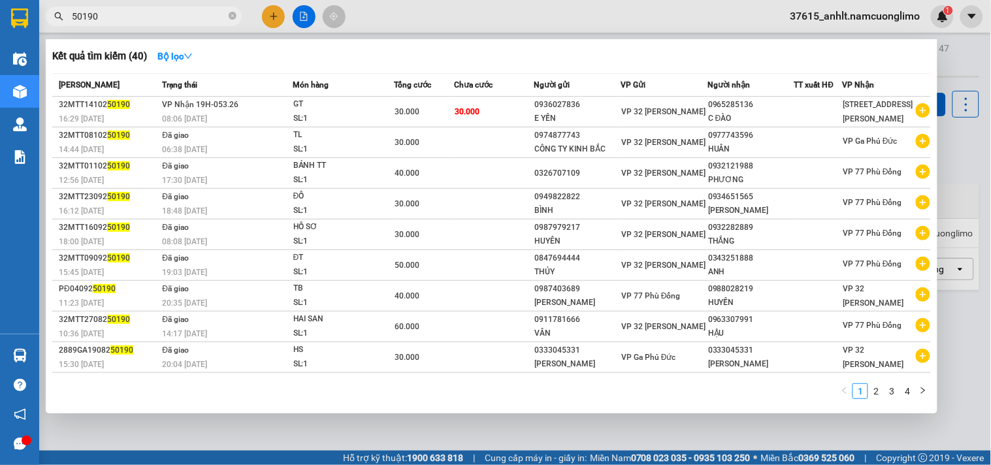
drag, startPoint x: 188, startPoint y: 16, endPoint x: 31, endPoint y: 33, distance: 158.3
click at [31, 33] on section "Kết quả tìm kiếm ( 40 ) Bộ lọc Mã ĐH Trạng thái Món hàng Tổng cước Chưa cước Ng…" at bounding box center [495, 232] width 991 height 465
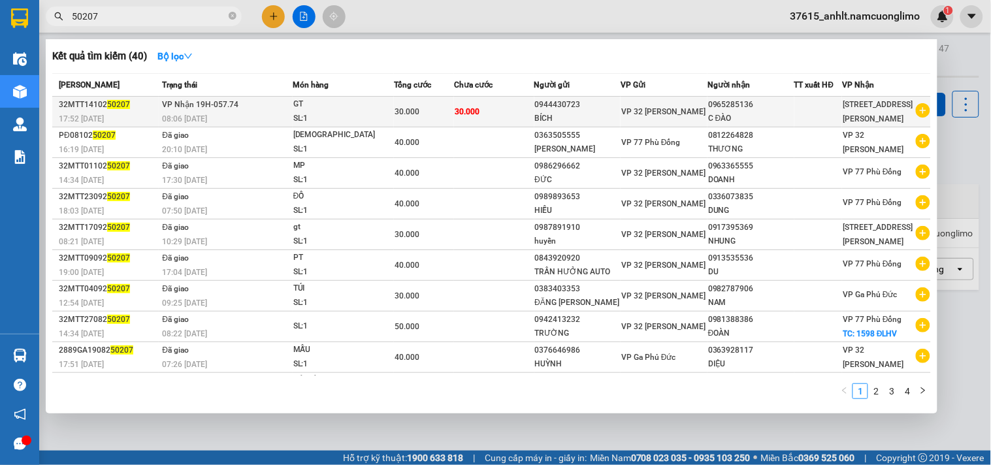
type input "50207"
click at [362, 107] on div "GT" at bounding box center [342, 104] width 98 height 14
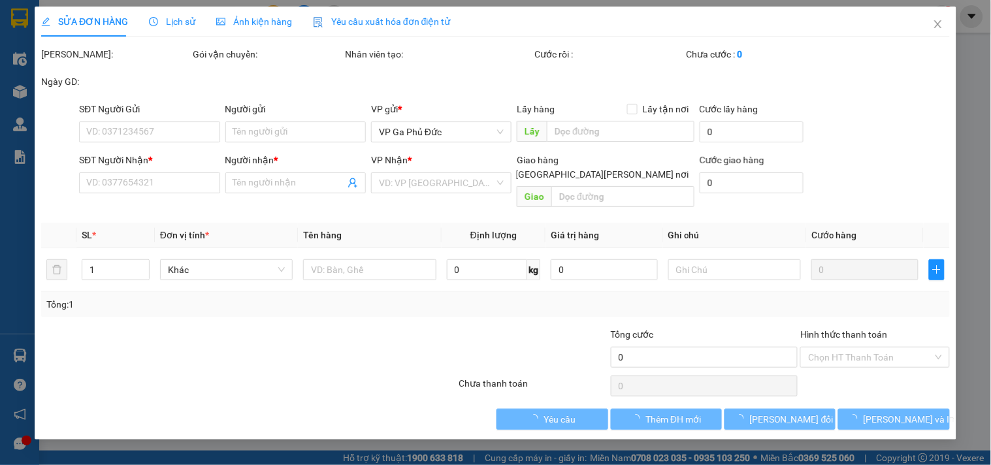
type input "0944430723"
type input "BÍCH"
type input "0965285136"
type input "C ĐÀO"
type input "30.000"
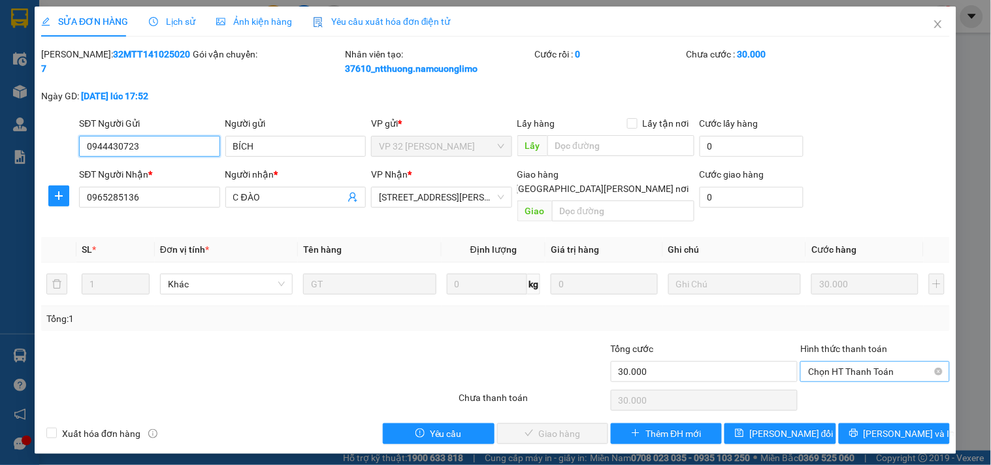
click at [854, 362] on span "Chọn HT Thanh Toán" at bounding box center [874, 372] width 133 height 20
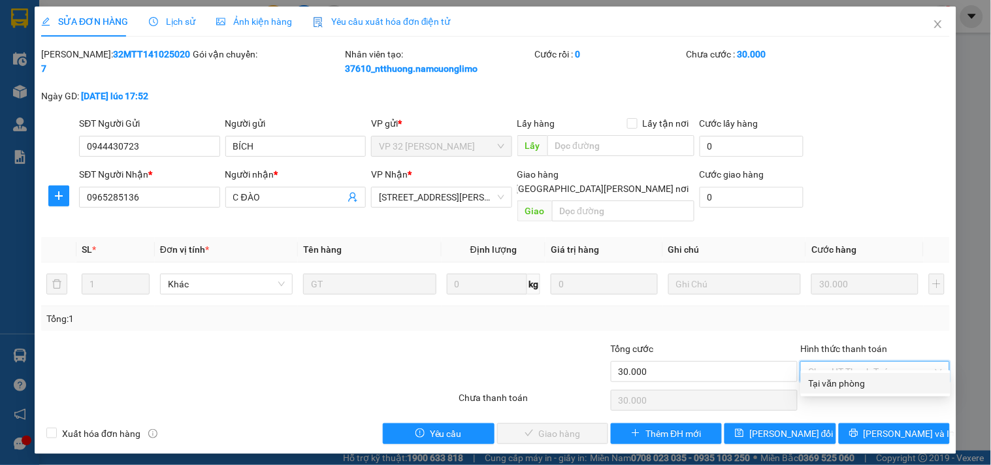
click at [852, 385] on div "Tại văn phòng" at bounding box center [876, 383] width 134 height 14
type input "0"
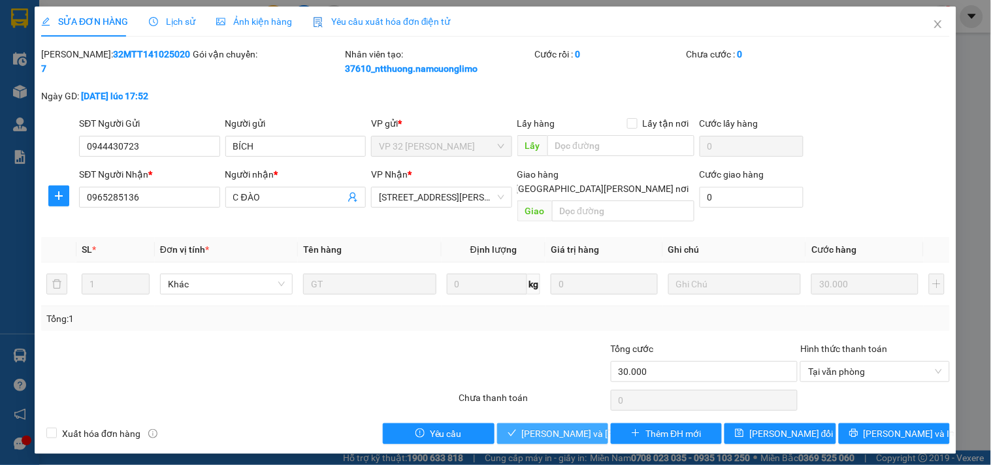
drag, startPoint x: 593, startPoint y: 416, endPoint x: 585, endPoint y: 416, distance: 7.8
click at [592, 427] on span "[PERSON_NAME] và Giao hàng" at bounding box center [610, 434] width 176 height 14
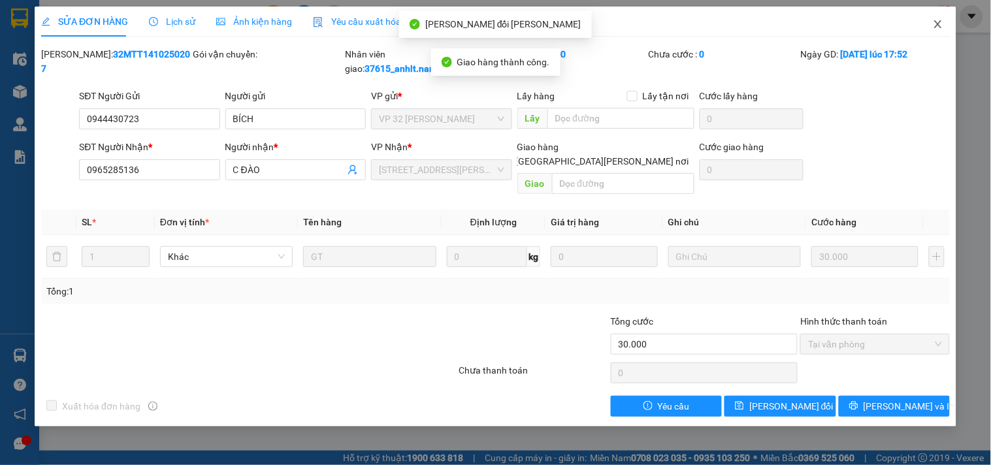
click at [938, 27] on icon "close" at bounding box center [938, 24] width 10 height 10
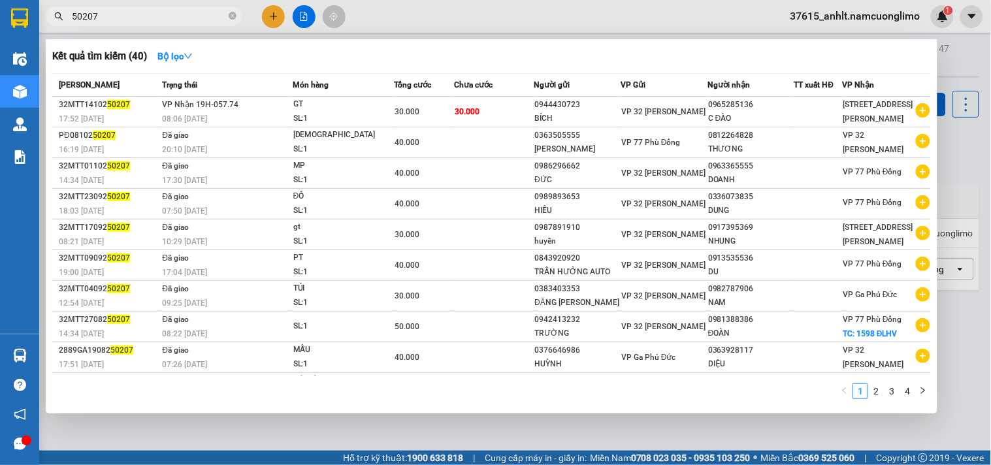
click at [141, 14] on input "50207" at bounding box center [149, 16] width 154 height 14
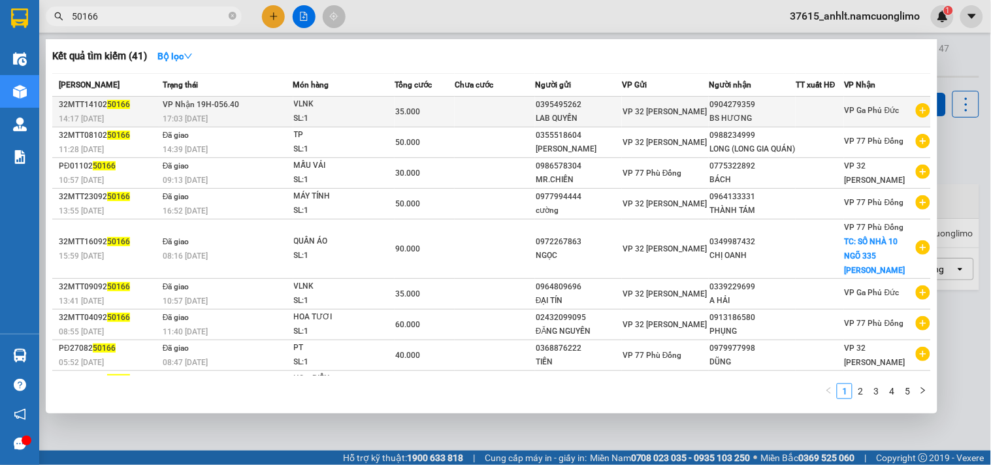
type input "50166"
click at [444, 108] on div "35.000" at bounding box center [424, 112] width 59 height 14
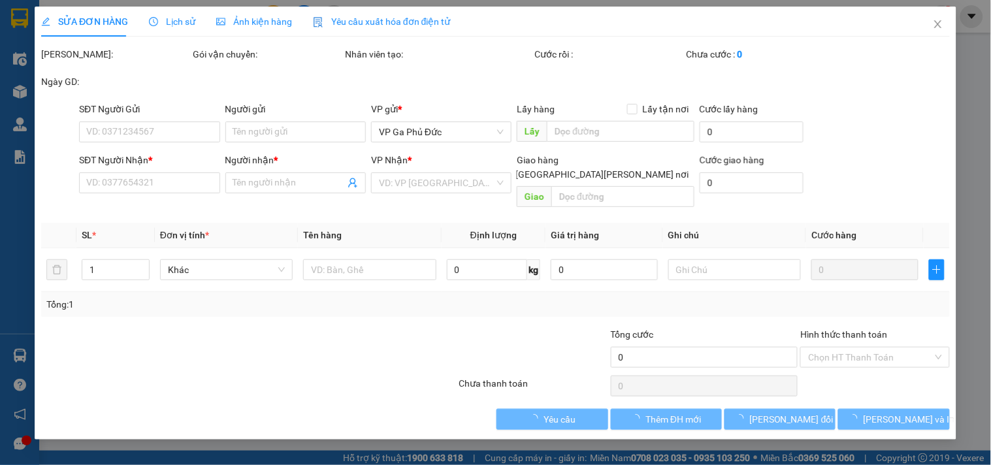
type input "0395495262"
type input "LAB QUYỀN"
type input "0904279359"
type input "BS HƯƠNG"
type input "35.000"
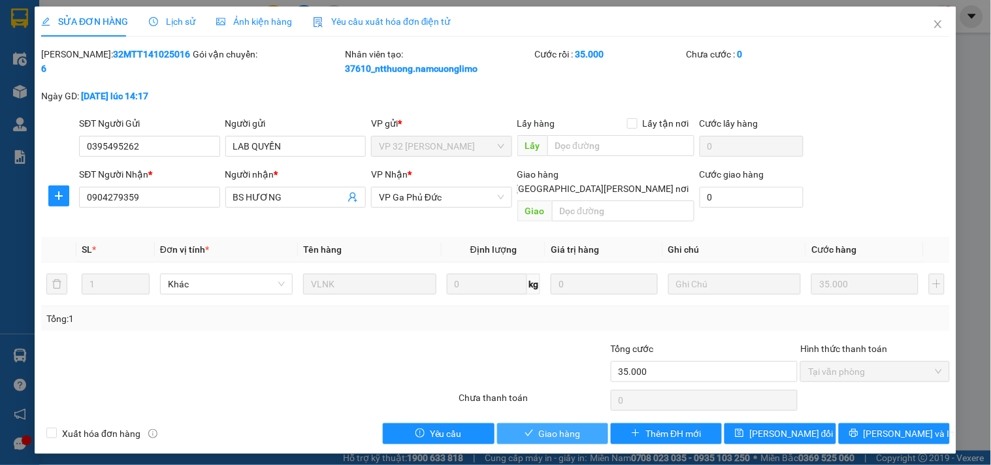
click at [585, 423] on button "Giao hàng" at bounding box center [552, 433] width 111 height 21
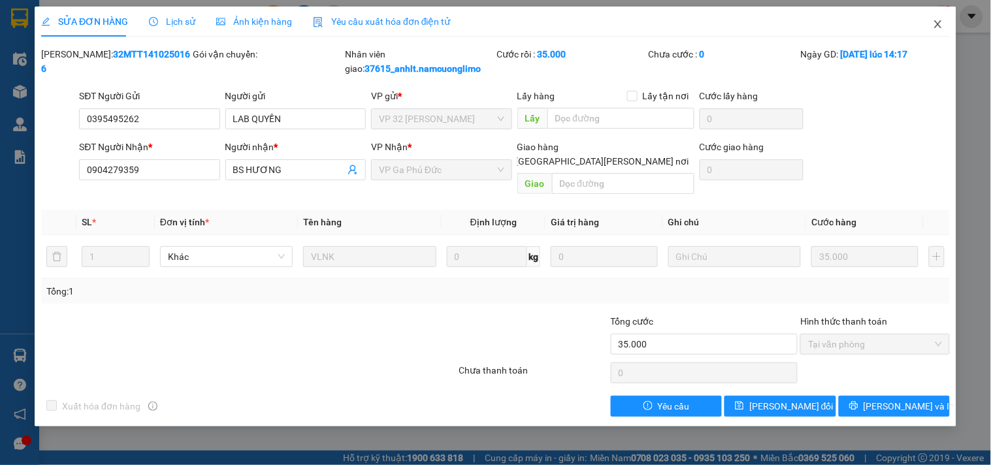
click at [942, 22] on icon "close" at bounding box center [938, 24] width 10 height 10
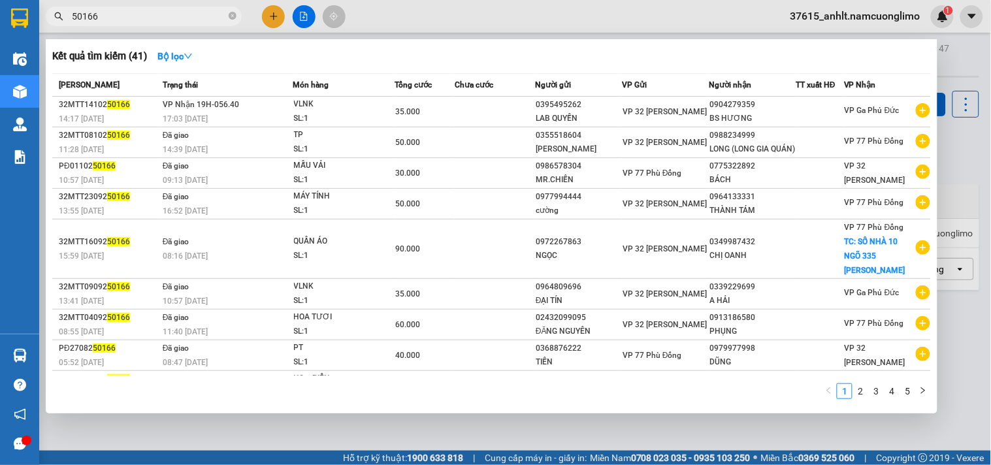
click at [168, 12] on input "50166" at bounding box center [149, 16] width 154 height 14
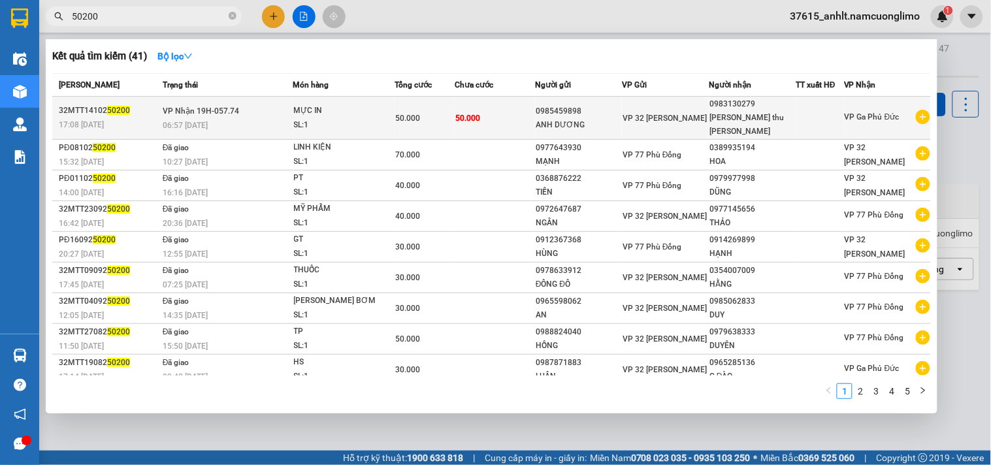
type input "50200"
click at [360, 118] on div "SL: 1" at bounding box center [343, 125] width 98 height 14
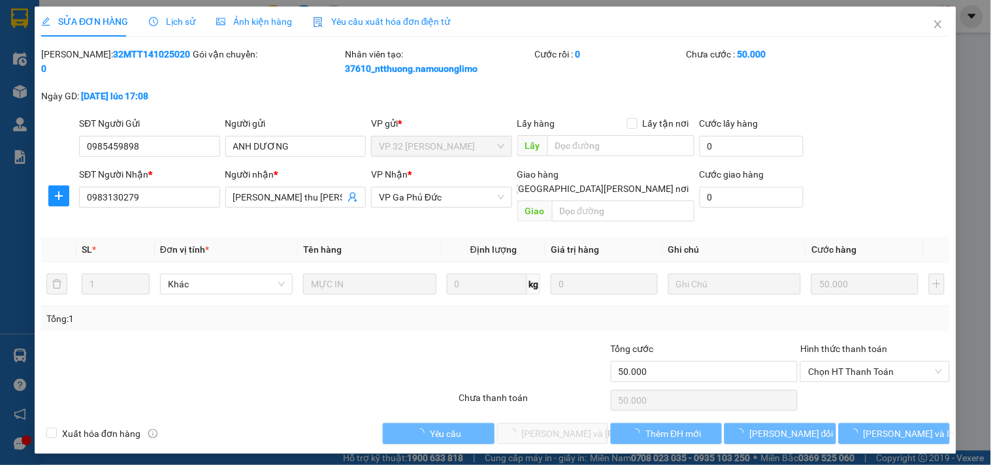
type input "0985459898"
type input "ANH DƯƠNG"
type input "0983130279"
type input "[PERSON_NAME]"
type input "50.000"
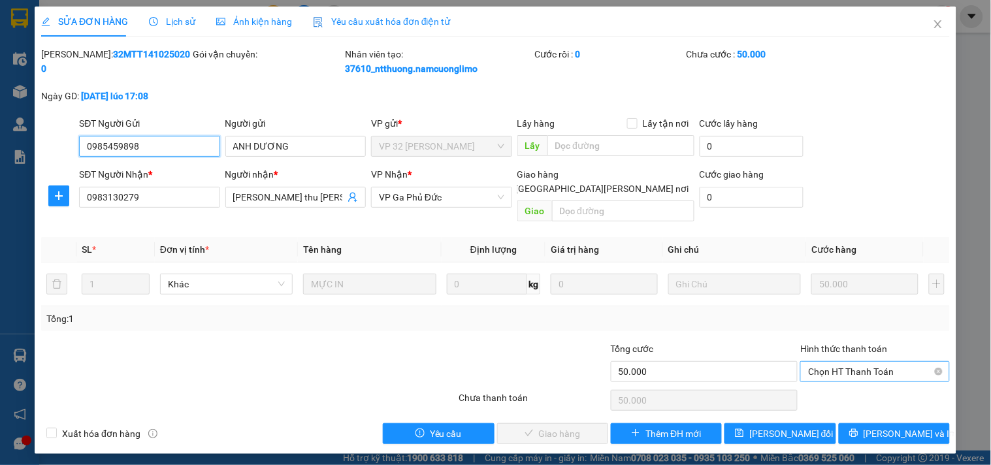
click at [886, 362] on span "Chọn HT Thanh Toán" at bounding box center [874, 372] width 133 height 20
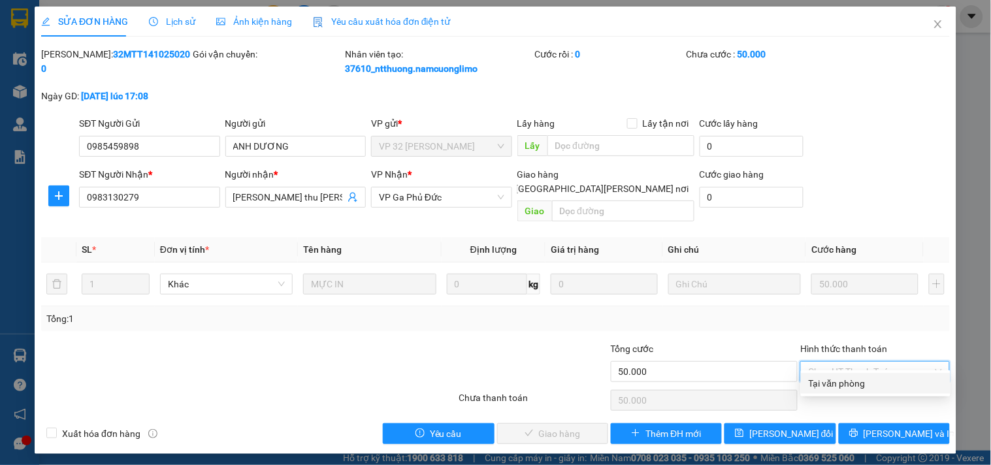
click at [853, 383] on div "Tại văn phòng" at bounding box center [876, 383] width 134 height 14
type input "0"
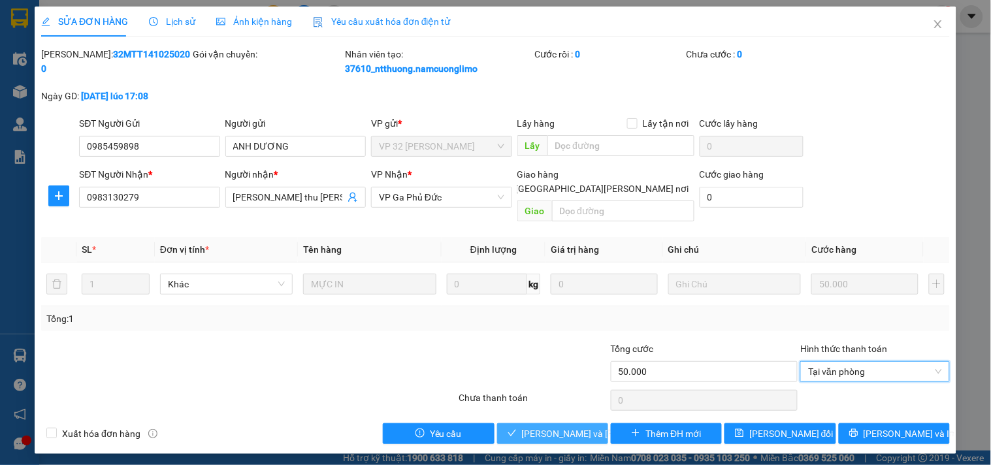
click at [580, 427] on span "[PERSON_NAME] và Giao hàng" at bounding box center [610, 434] width 176 height 14
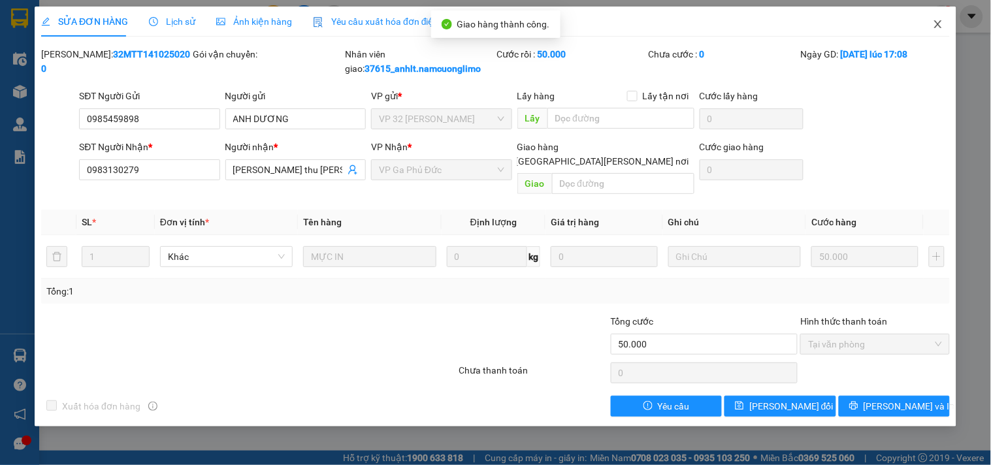
click at [939, 25] on icon "close" at bounding box center [938, 24] width 10 height 10
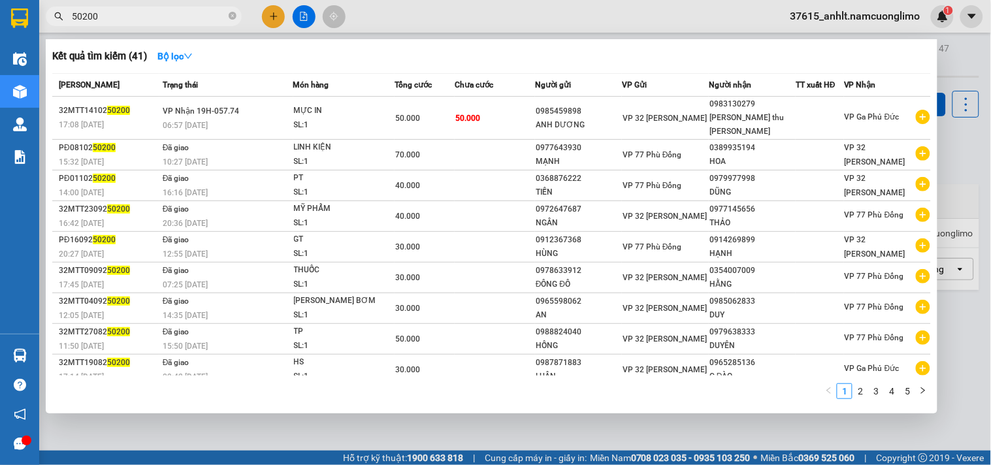
click at [170, 7] on span "50200" at bounding box center [144, 17] width 196 height 20
click at [135, 10] on input "50200" at bounding box center [149, 16] width 154 height 14
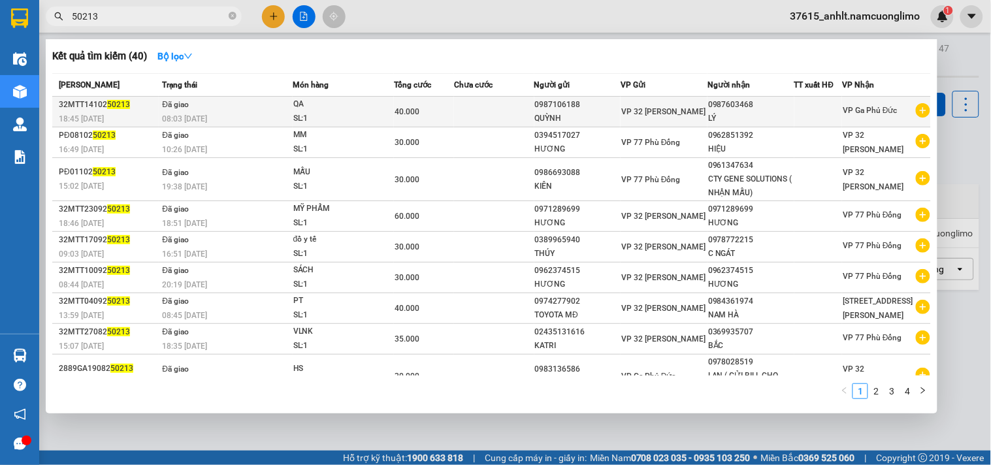
type input "50213"
click at [285, 108] on td "Đã giao 08:03 - 15/10" at bounding box center [225, 112] width 133 height 31
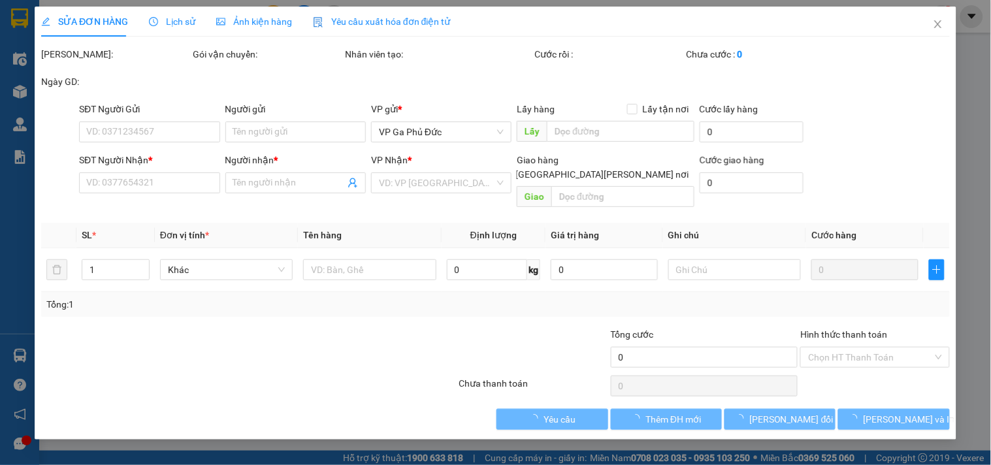
type input "0987106188"
type input "QUỲNH"
type input "0987603468"
type input "LÝ"
type input "40.000"
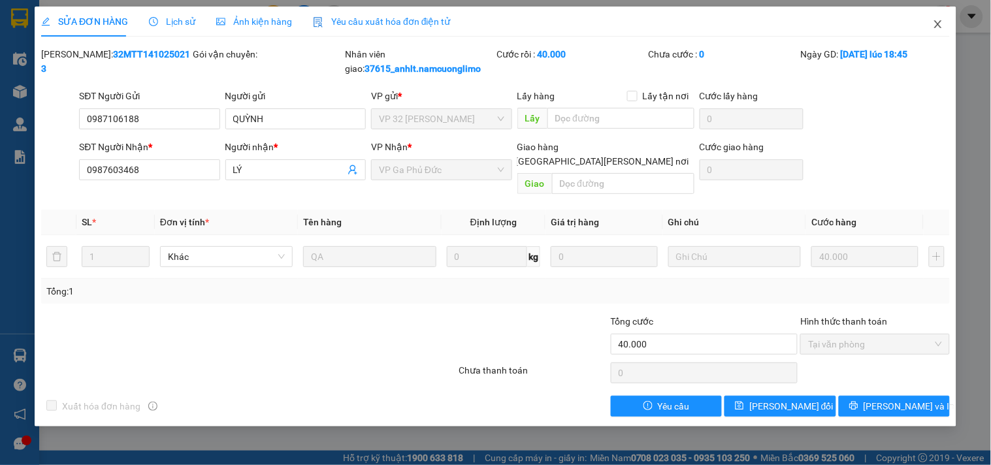
click at [938, 20] on icon "close" at bounding box center [938, 24] width 10 height 10
